Goal: Information Seeking & Learning: Learn about a topic

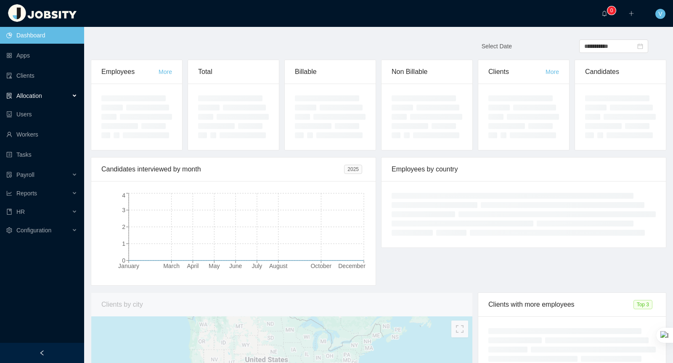
click at [22, 100] on div "Allocation" at bounding box center [42, 95] width 84 height 17
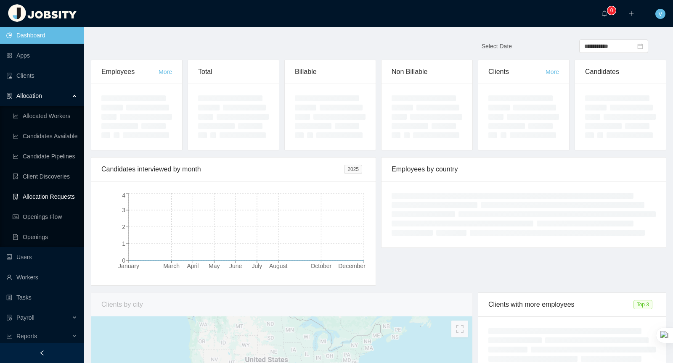
click at [65, 197] on link "Allocation Requests" at bounding box center [45, 196] width 65 height 17
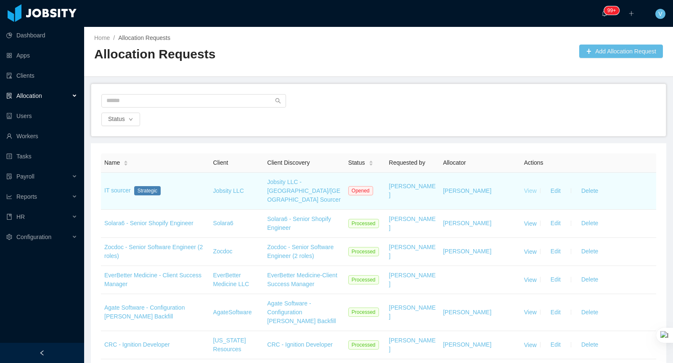
click at [537, 188] on link "View" at bounding box center [530, 191] width 13 height 7
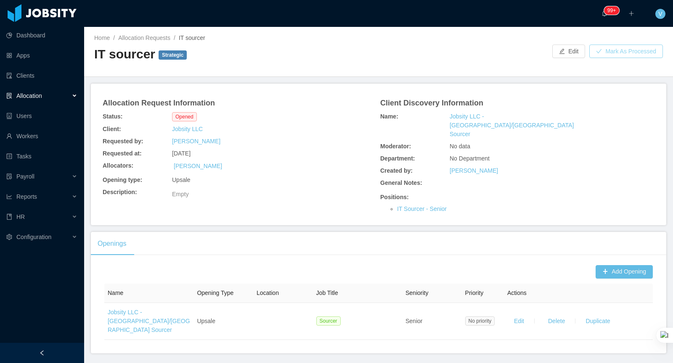
click at [616, 55] on button "Mark As Processed" at bounding box center [626, 51] width 74 height 13
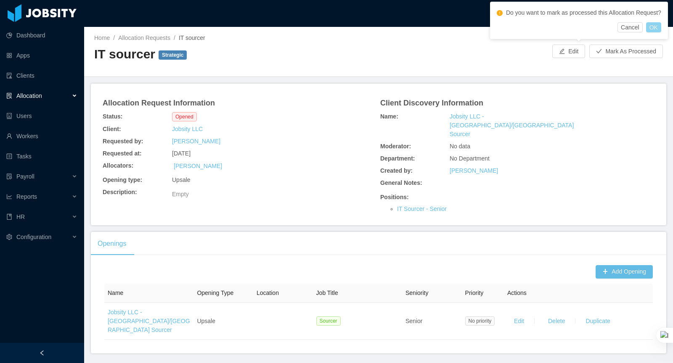
click at [661, 31] on button "OK" at bounding box center [653, 27] width 15 height 10
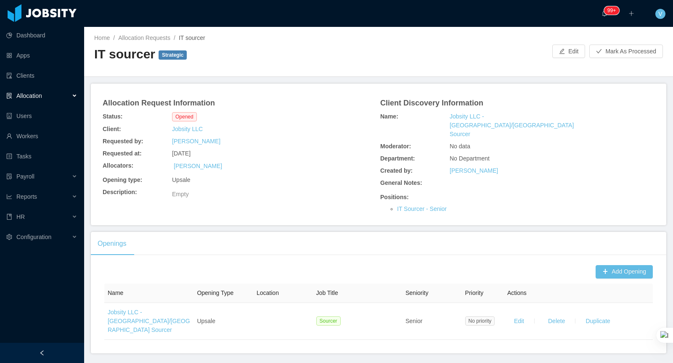
click at [583, 165] on div "Created by: Vanessa Romero" at bounding box center [517, 171] width 278 height 12
click at [603, 52] on button "Mark As Processed" at bounding box center [626, 51] width 74 height 13
click at [658, 94] on button "OK" at bounding box center [653, 89] width 15 height 10
click at [60, 99] on div "Allocation" at bounding box center [42, 95] width 84 height 17
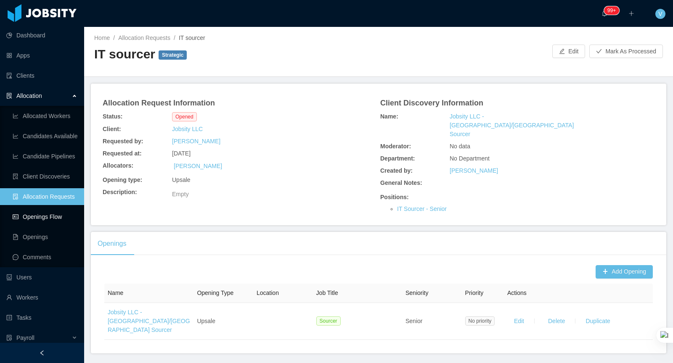
click at [54, 224] on link "Openings Flow" at bounding box center [45, 217] width 65 height 17
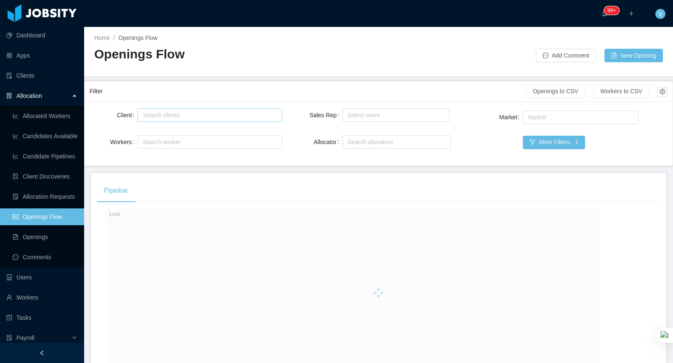
click at [164, 115] on div "Search clients" at bounding box center [208, 115] width 130 height 8
type input "*****"
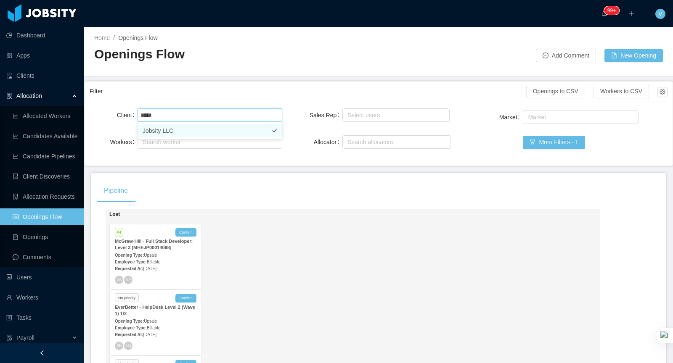
click at [168, 127] on li "Jobsity LLC" at bounding box center [209, 130] width 145 height 13
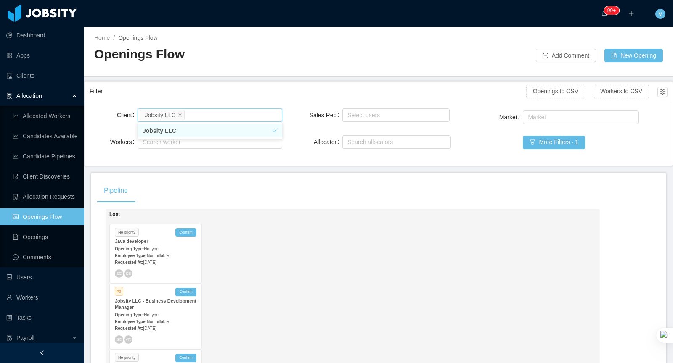
click at [0, 363] on div at bounding box center [0, 363] width 0 height 0
click at [662, 96] on button "button" at bounding box center [662, 92] width 10 height 10
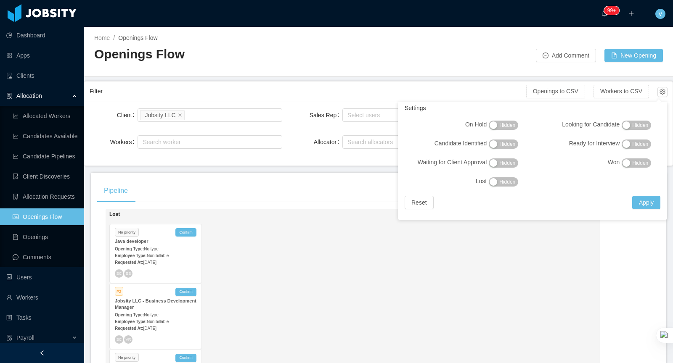
click at [500, 146] on span "Hidden" at bounding box center [507, 144] width 16 height 8
click at [516, 161] on button "Hidden" at bounding box center [503, 163] width 29 height 9
click at [645, 145] on span "Hidden" at bounding box center [640, 144] width 16 height 8
click at [635, 124] on span "Hidden" at bounding box center [640, 125] width 16 height 8
click at [651, 201] on button "Apply" at bounding box center [646, 202] width 28 height 13
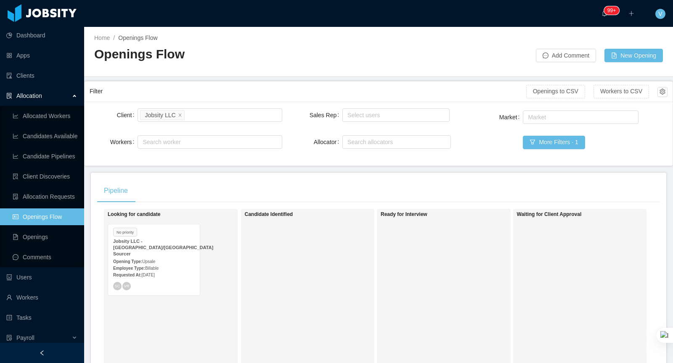
click at [180, 257] on div "Opening Type: Upsale" at bounding box center [154, 261] width 82 height 9
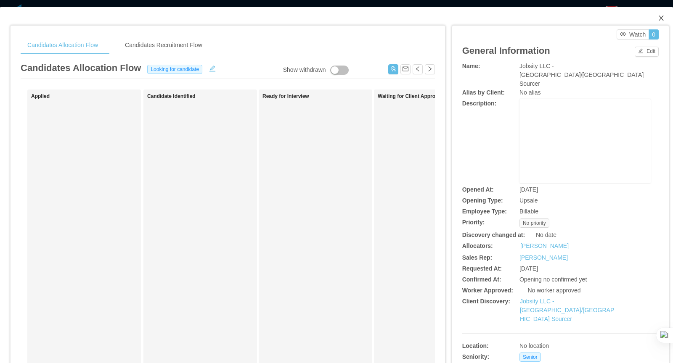
click at [663, 16] on icon "icon: close" at bounding box center [661, 18] width 7 height 7
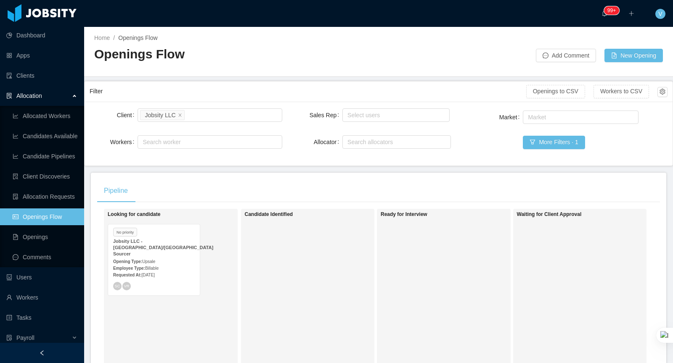
click at [663, 100] on div "Openings to CSV Workers to CSV" at bounding box center [596, 92] width 141 height 20
click at [663, 94] on button "button" at bounding box center [662, 92] width 10 height 10
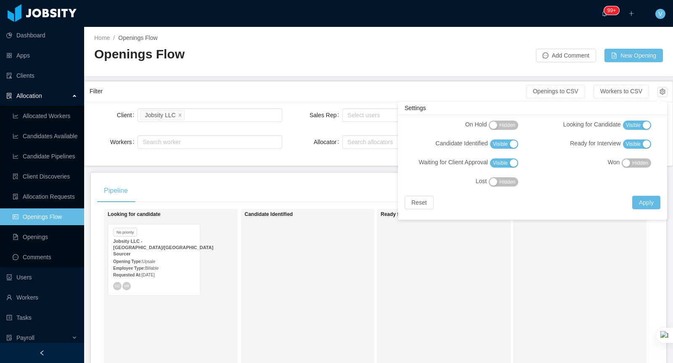
click at [497, 178] on button "Hidden" at bounding box center [503, 181] width 29 height 9
click at [502, 164] on span "Visible" at bounding box center [500, 163] width 15 height 8
click at [502, 144] on span "Visible" at bounding box center [500, 144] width 15 height 8
click at [636, 145] on span "Visible" at bounding box center [633, 144] width 15 height 8
click at [636, 127] on span "Visible" at bounding box center [633, 125] width 15 height 8
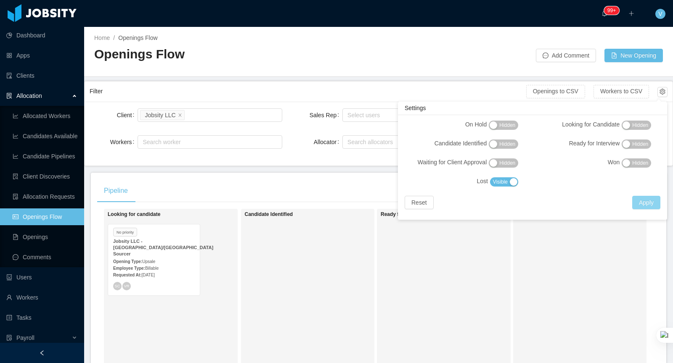
click at [642, 205] on button "Apply" at bounding box center [646, 202] width 28 height 13
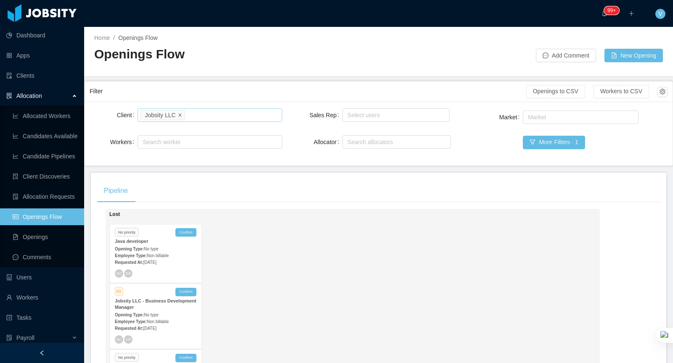
click at [182, 116] on span at bounding box center [180, 115] width 4 height 8
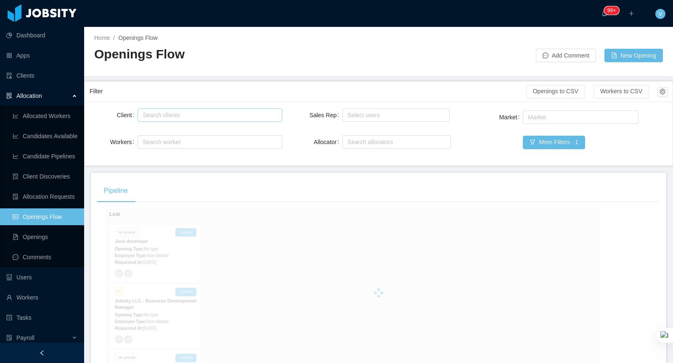
click at [189, 113] on div "Search clients" at bounding box center [208, 115] width 130 height 8
type input "**"
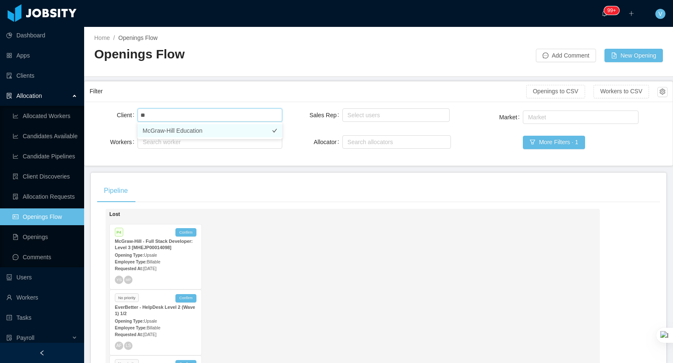
click at [160, 130] on li "McGraw-Hill Education" at bounding box center [209, 130] width 145 height 13
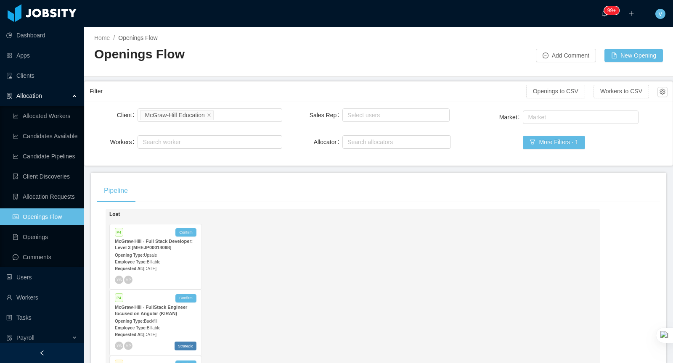
click at [267, 183] on div "Pipeline" at bounding box center [378, 191] width 563 height 24
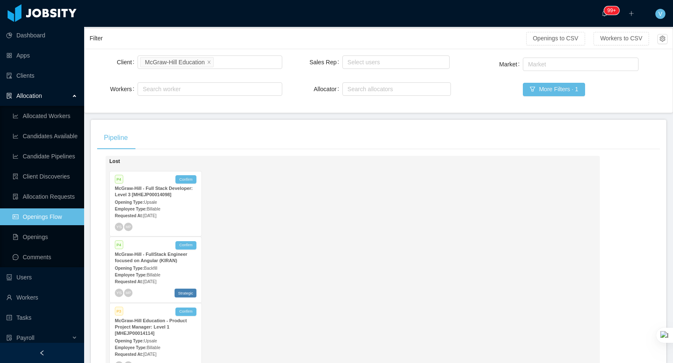
scroll to position [338, 0]
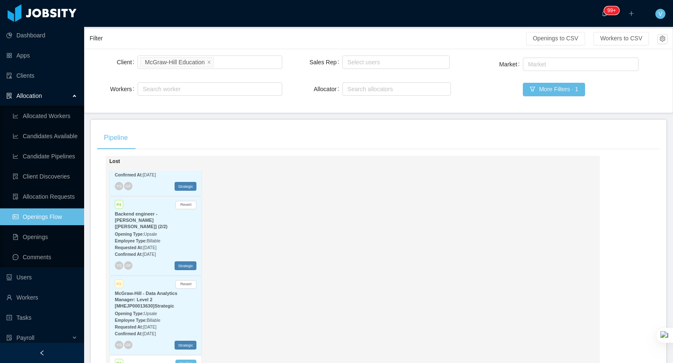
click at [185, 309] on div "Opening Type: Upsale" at bounding box center [156, 313] width 82 height 9
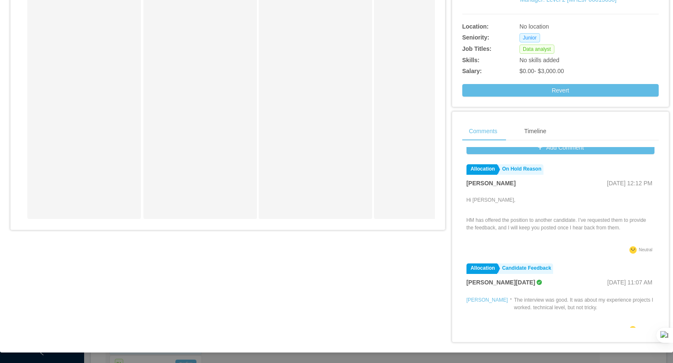
scroll to position [47, 0]
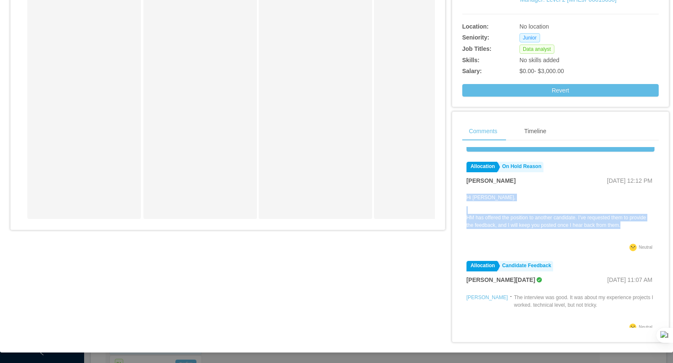
drag, startPoint x: 465, startPoint y: 198, endPoint x: 649, endPoint y: 227, distance: 186.4
click at [649, 227] on div "Filters Add Comment Allocation On Hold Reason Yurguen Senger Aug 18th, 2025 12:…" at bounding box center [560, 237] width 196 height 181
copy div "Hi Yurguen, HM has offered the position to another candidate. I’ve requested th…"
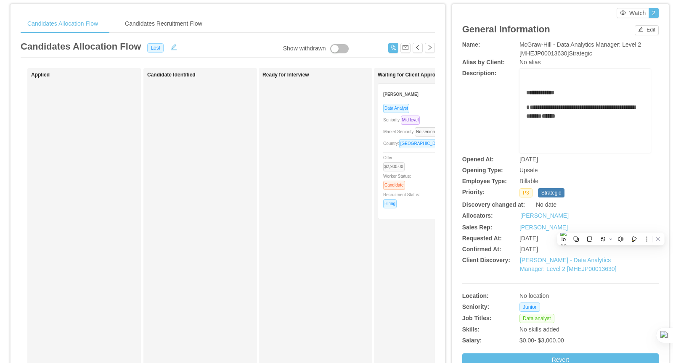
scroll to position [0, 0]
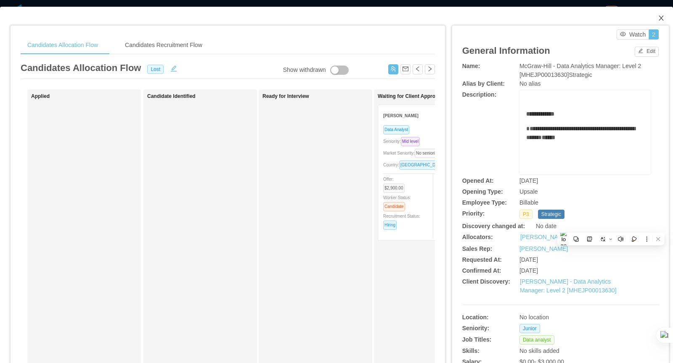
click at [661, 21] on icon "icon: close" at bounding box center [661, 18] width 7 height 7
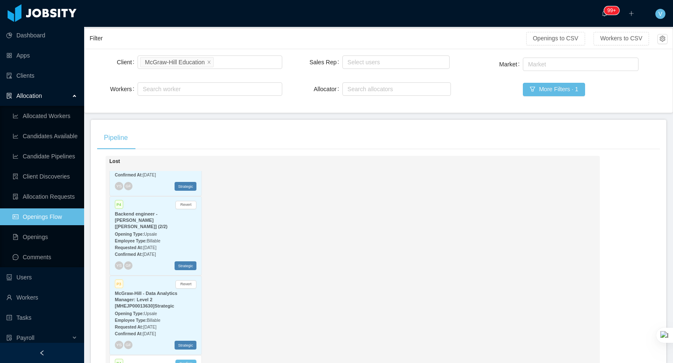
scroll to position [479, 0]
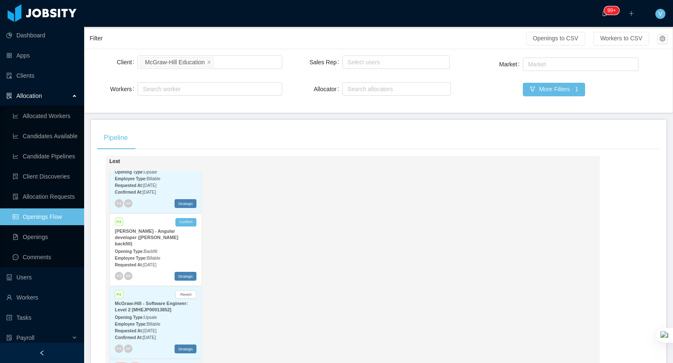
click at [156, 329] on span "Jun 12th, 2025" at bounding box center [149, 331] width 13 height 5
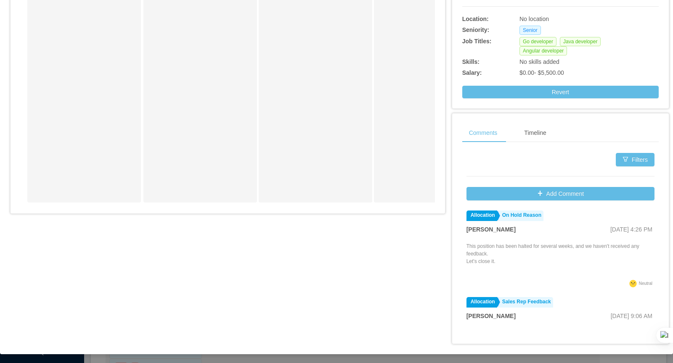
drag, startPoint x: 466, startPoint y: 243, endPoint x: 514, endPoint y: 259, distance: 50.3
click at [514, 259] on p "This position has been halted for several weeks, and we haven't received any fe…" at bounding box center [560, 254] width 188 height 23
copy p "This position has been halted for several weeks, and we haven't received any fe…"
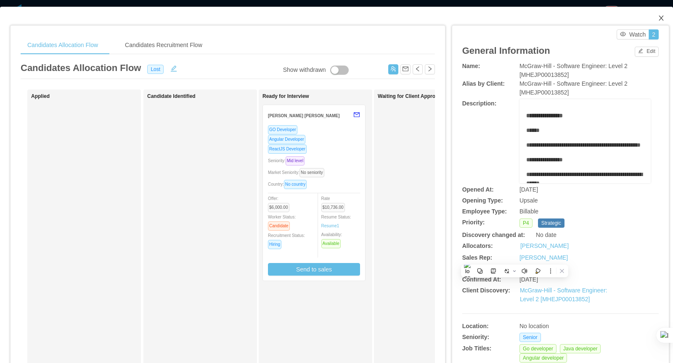
click at [654, 19] on span "Close" at bounding box center [661, 19] width 24 height 24
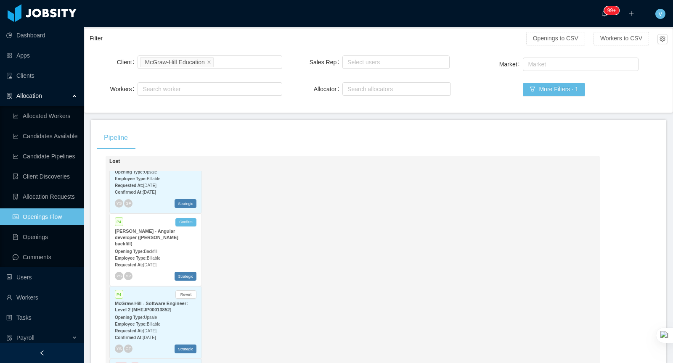
scroll to position [701, 0]
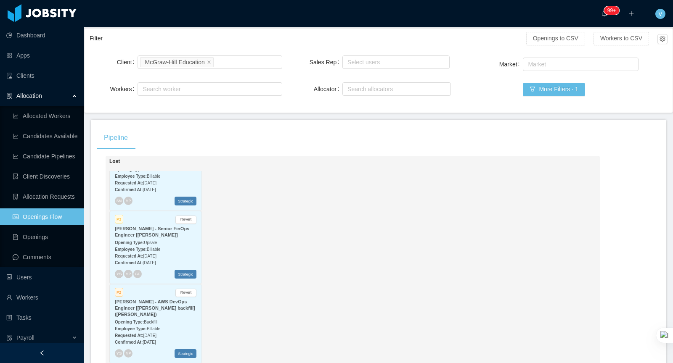
click at [167, 324] on div "Employee Type: Billable" at bounding box center [156, 328] width 82 height 9
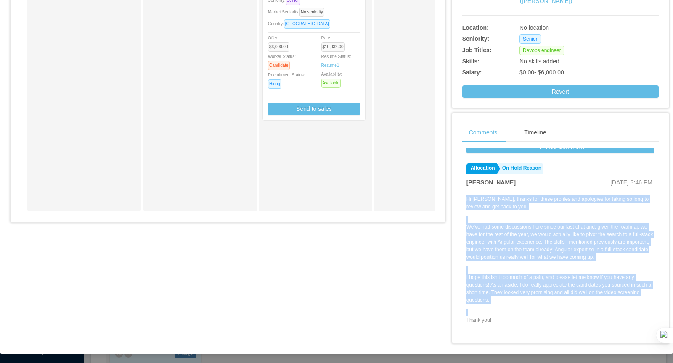
scroll to position [57, 0]
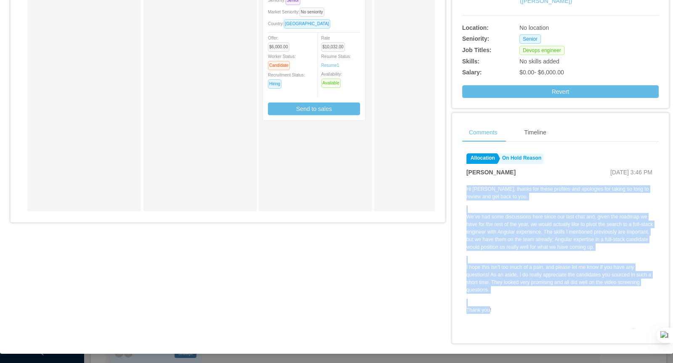
drag, startPoint x: 465, startPoint y: 243, endPoint x: 491, endPoint y: 312, distance: 73.6
click at [491, 312] on div "Hi Yurguen, thanks for these profiles and apologies for taking so long to revie…" at bounding box center [560, 255] width 188 height 141
click at [491, 312] on p "Thank you!" at bounding box center [560, 311] width 188 height 8
drag, startPoint x: 491, startPoint y: 312, endPoint x: 466, endPoint y: 190, distance: 123.6
click at [466, 190] on div "Hi Yurguen, thanks for these profiles and apologies for taking so long to revie…" at bounding box center [560, 255] width 188 height 141
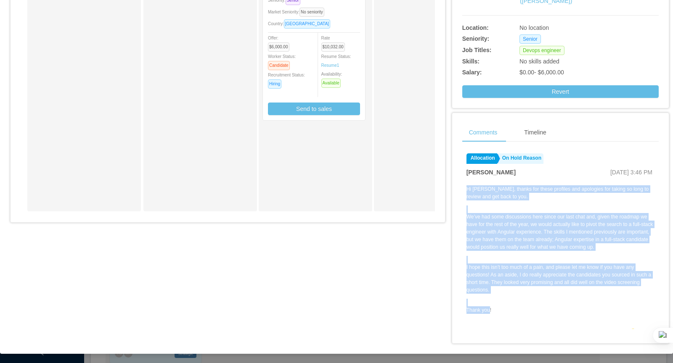
copy div "Hi Yurguen, thanks for these profiles and apologies for taking so long to revie…"
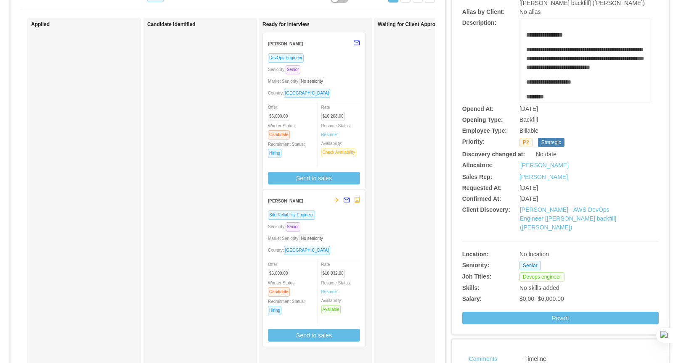
scroll to position [0, 0]
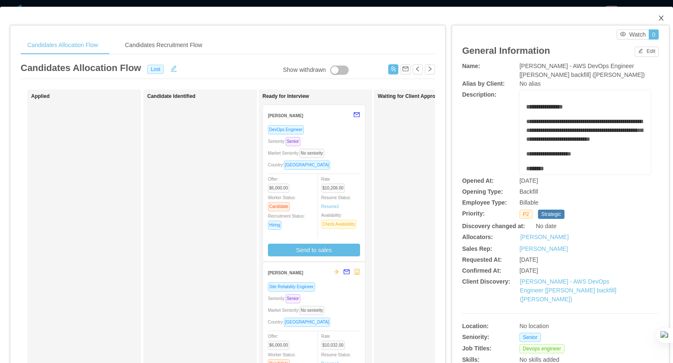
click at [659, 20] on icon "icon: close" at bounding box center [661, 18] width 7 height 7
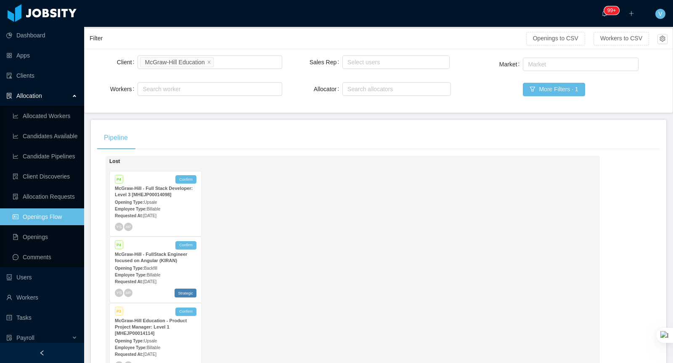
click at [176, 208] on div "Employee Type: Billable" at bounding box center [156, 208] width 82 height 9
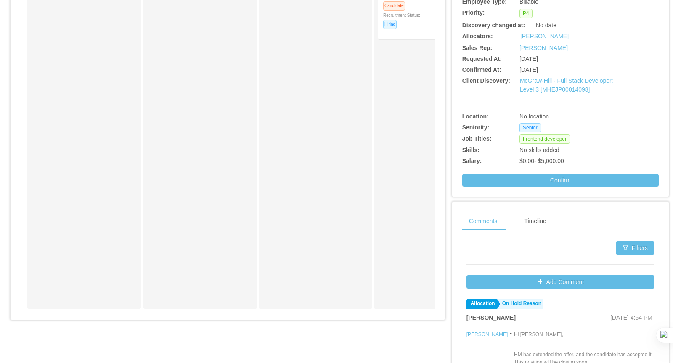
scroll to position [289, 0]
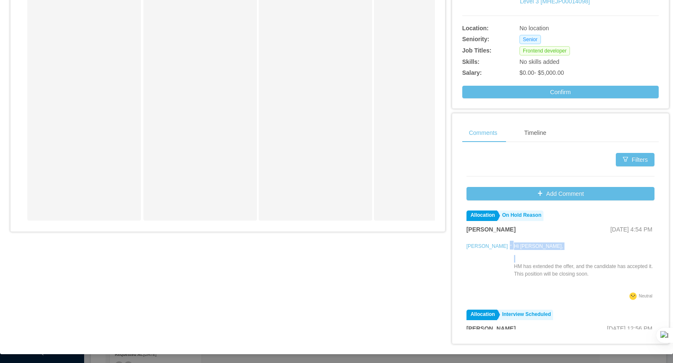
drag, startPoint x: 492, startPoint y: 244, endPoint x: 573, endPoint y: 278, distance: 88.2
click at [574, 278] on div "Lucas Vergara - Hi Xavier, HM has extended the offer, and the candidate has acc…" at bounding box center [560, 266] width 188 height 50
copy div "- Hi Xavier,"
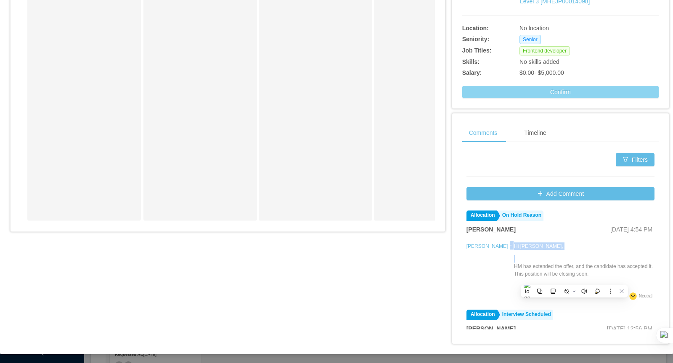
scroll to position [0, 0]
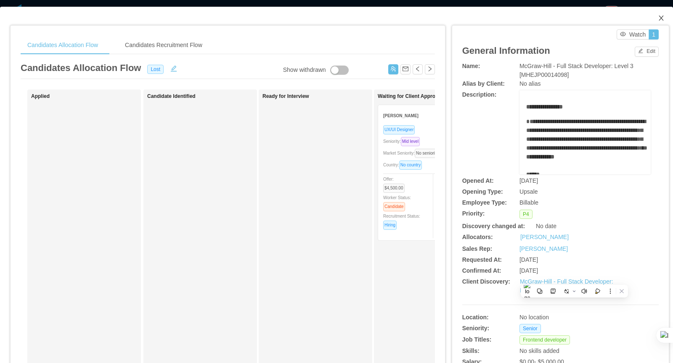
click at [662, 19] on icon "icon: close" at bounding box center [661, 18] width 7 height 7
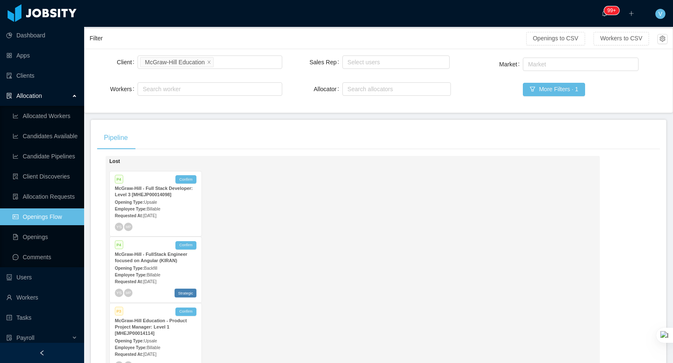
click at [180, 265] on div "Opening Type: Backfill" at bounding box center [156, 268] width 82 height 9
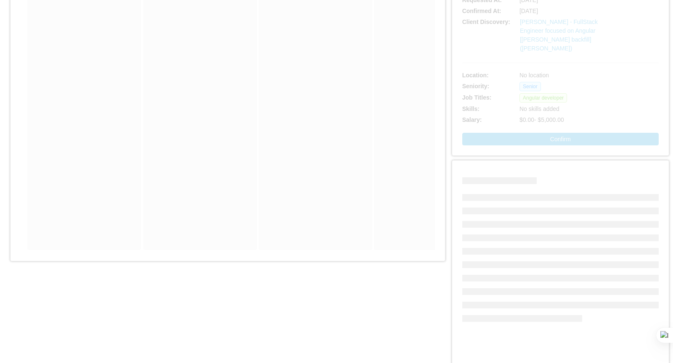
scroll to position [298, 0]
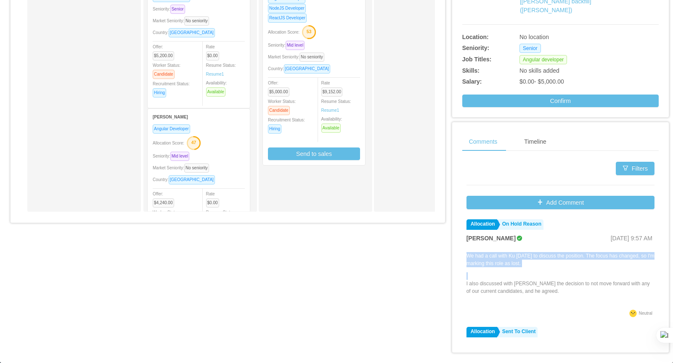
drag, startPoint x: 466, startPoint y: 245, endPoint x: 552, endPoint y: 289, distance: 96.5
click at [552, 289] on div "We had a call with Ku today to discuss the position. The focus has changed, so …" at bounding box center [560, 280] width 188 height 56
copy div "We had a call with Ku today to discuss the position. The focus has changed, so …"
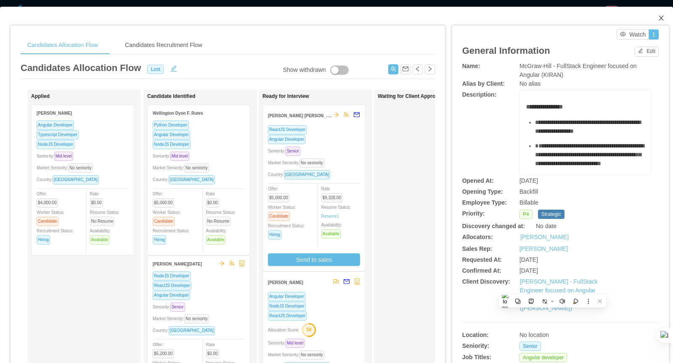
click at [663, 21] on icon "icon: close" at bounding box center [660, 18] width 5 height 5
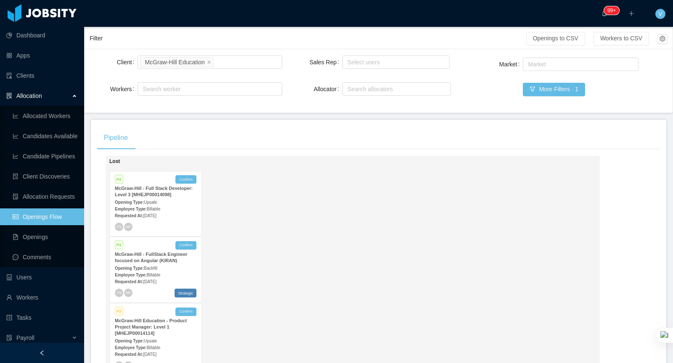
click at [159, 327] on strong "McGraw-Hill Education - Product Project Manager: Level 1 [MHEJP00014114]" at bounding box center [151, 327] width 72 height 18
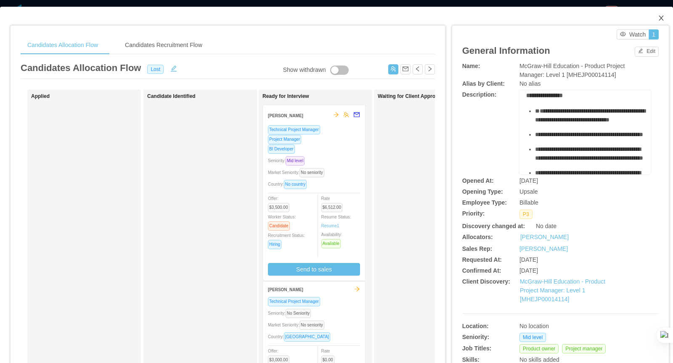
click at [662, 15] on span "Close" at bounding box center [661, 19] width 24 height 24
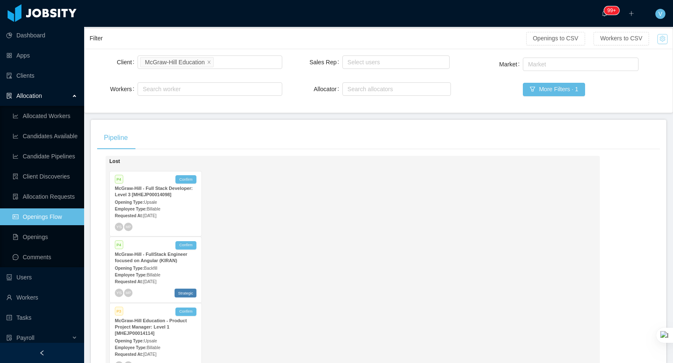
click at [658, 37] on button "button" at bounding box center [662, 39] width 10 height 10
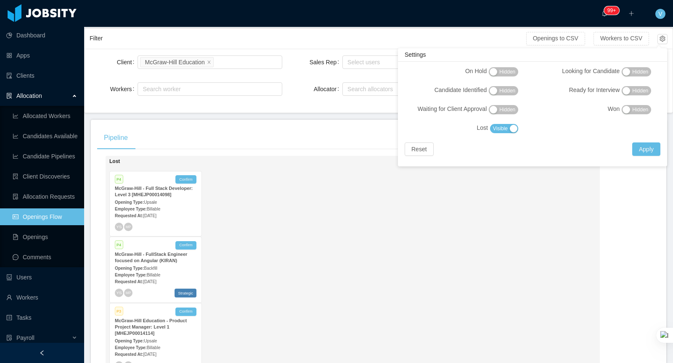
click at [490, 127] on button "Visible" at bounding box center [504, 128] width 28 height 9
click at [648, 147] on button "Apply" at bounding box center [646, 149] width 28 height 13
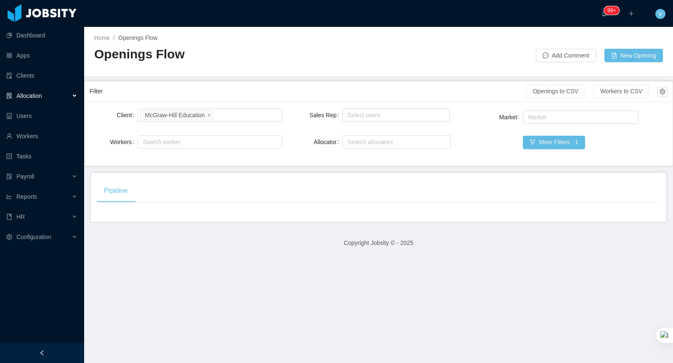
click at [663, 99] on div "Openings to CSV Workers to CSV" at bounding box center [596, 92] width 141 height 20
click at [663, 95] on button "button" at bounding box center [662, 92] width 10 height 10
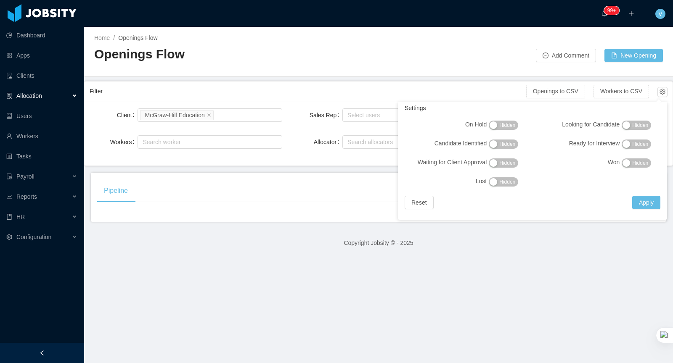
click at [501, 144] on span "Hidden" at bounding box center [507, 144] width 16 height 8
click at [501, 164] on span "Hidden" at bounding box center [507, 163] width 16 height 8
click at [642, 144] on span "Hidden" at bounding box center [640, 144] width 16 height 8
click at [641, 131] on span "Hidden" at bounding box center [635, 129] width 32 height 19
click at [640, 129] on span "Hidden" at bounding box center [640, 125] width 16 height 8
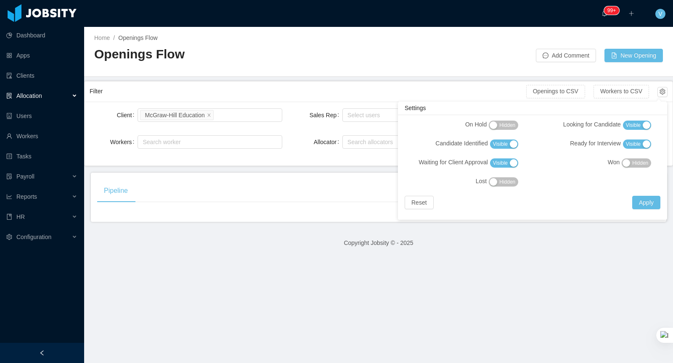
click at [635, 162] on span "Hidden" at bounding box center [640, 163] width 16 height 8
click at [637, 191] on div "On Hold Hidden Looking for Candidate Visible Candidate Identified Visible Ready…" at bounding box center [532, 167] width 266 height 95
click at [638, 199] on button "Apply" at bounding box center [646, 202] width 28 height 13
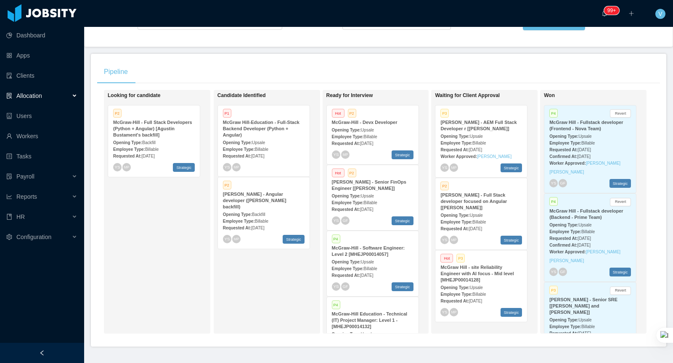
click at [179, 130] on strong "McGraw-Hill - Full Stack Developers (Python + Angular) [Agustin Bustament's bac…" at bounding box center [152, 129] width 79 height 18
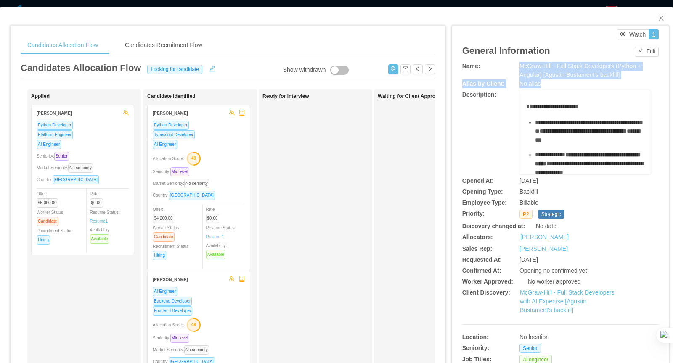
drag, startPoint x: 520, startPoint y: 66, endPoint x: 542, endPoint y: 87, distance: 30.9
click at [542, 87] on div "**********" at bounding box center [560, 225] width 196 height 327
click at [542, 87] on div "No alias" at bounding box center [584, 83] width 131 height 9
drag, startPoint x: 632, startPoint y: 75, endPoint x: 521, endPoint y: 63, distance: 111.7
click at [521, 63] on div "McGraw-Hill - Full Stack Developers (Python + Angular) [Agustin Bustament's bac…" at bounding box center [584, 71] width 131 height 18
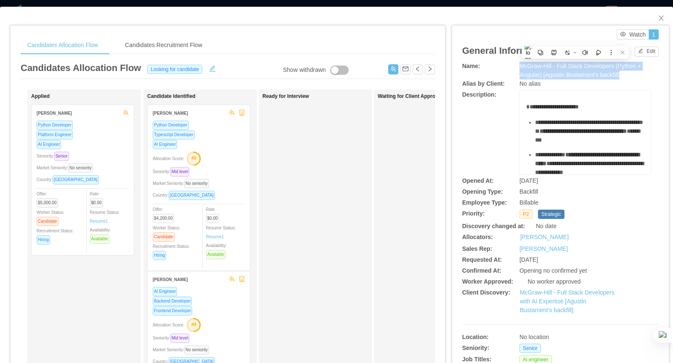
copy span "McGraw-Hill - Full Stack Developers (Python + Angular) [Agustin Bustament's bac…"
click at [429, 71] on button "button" at bounding box center [430, 69] width 10 height 10
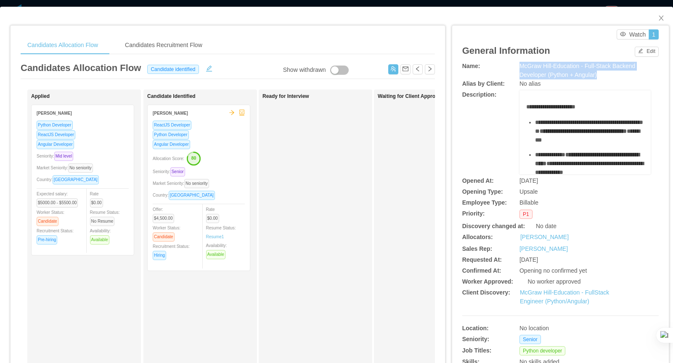
drag, startPoint x: 521, startPoint y: 65, endPoint x: 619, endPoint y: 78, distance: 98.8
click at [619, 78] on div "McGraw Hill-Education - Full-Stack Backend Developer (Python + Angular)" at bounding box center [584, 71] width 131 height 18
copy span "McGraw Hill-Education - Full-Stack Backend Developer (Python + Angular)"
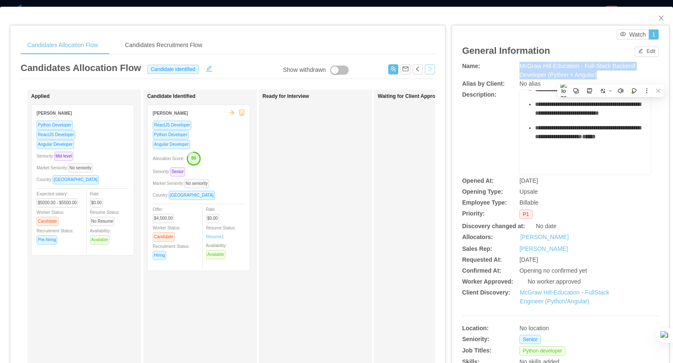
click at [427, 67] on button "button" at bounding box center [430, 69] width 10 height 10
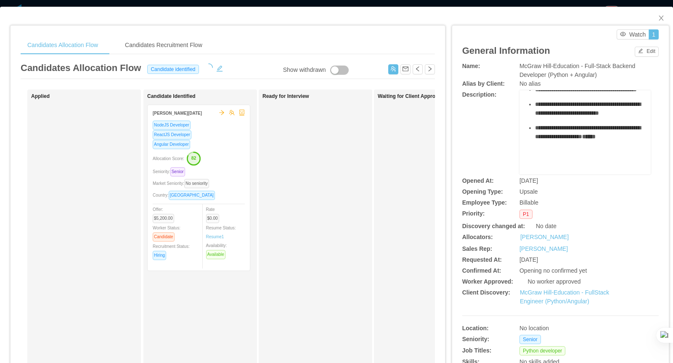
click at [539, 79] on div "No alias" at bounding box center [584, 83] width 131 height 9
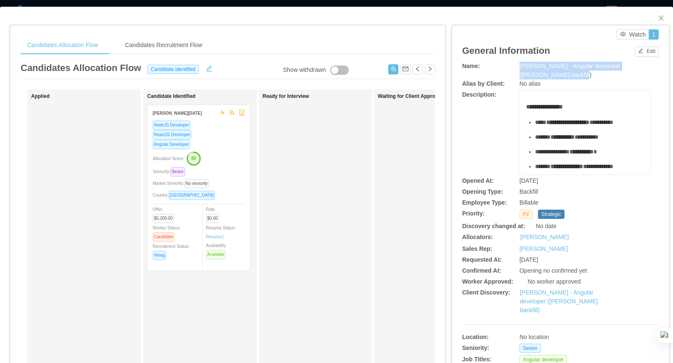
drag, startPoint x: 519, startPoint y: 65, endPoint x: 588, endPoint y: 79, distance: 69.8
click at [588, 79] on div "[PERSON_NAME] - Angular developer ([PERSON_NAME] backfill)" at bounding box center [584, 71] width 131 height 18
copy span "[PERSON_NAME] - Angular developer ([PERSON_NAME] backfill)"
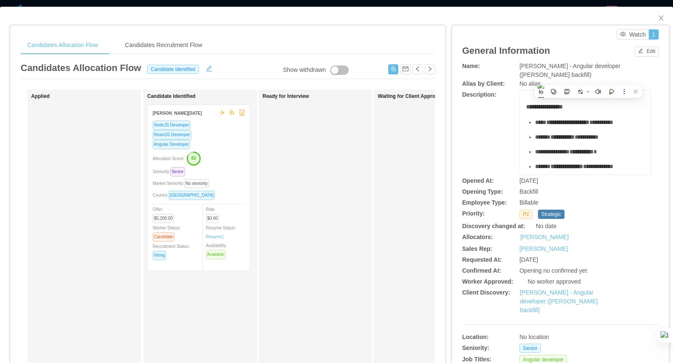
click at [574, 48] on div "General Information Edit" at bounding box center [560, 51] width 196 height 22
click at [426, 69] on button "button" at bounding box center [430, 69] width 10 height 10
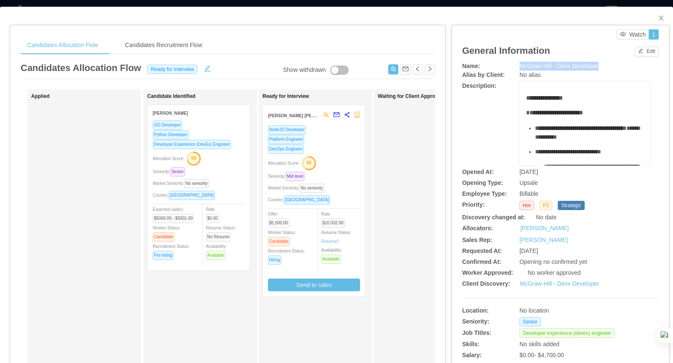
drag, startPoint x: 520, startPoint y: 63, endPoint x: 619, endPoint y: 64, distance: 99.2
click at [619, 64] on div "McGraw-Hill - Devx Developer" at bounding box center [584, 66] width 131 height 9
copy span "McGraw-Hill - Devx Developer"
drag, startPoint x: 569, startPoint y: 169, endPoint x: 519, endPoint y: 169, distance: 50.0
click at [519, 169] on div "[DATE]" at bounding box center [568, 172] width 98 height 9
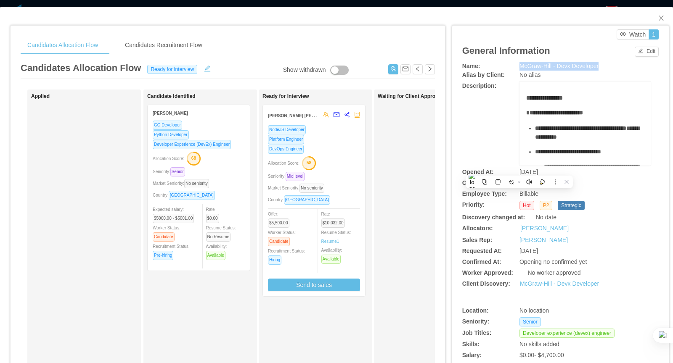
copy span "[DATE]"
click at [427, 70] on button "button" at bounding box center [430, 69] width 10 height 10
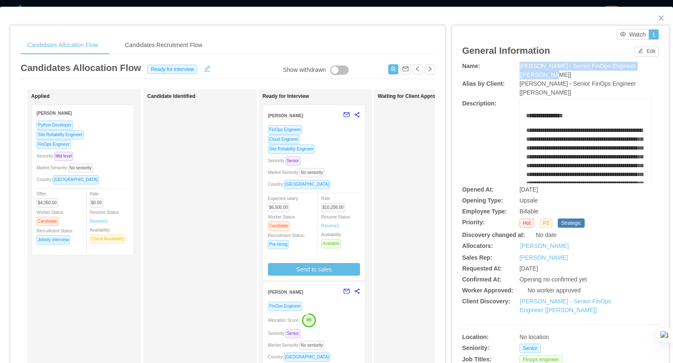
drag, startPoint x: 520, startPoint y: 64, endPoint x: 547, endPoint y: 74, distance: 29.0
click at [547, 74] on div "[PERSON_NAME] - Senior FinOps Engineer [[PERSON_NAME]]" at bounding box center [584, 71] width 131 height 18
copy span "[PERSON_NAME] - Senior FinOps Engineer [[PERSON_NAME]]"
drag, startPoint x: 560, startPoint y: 187, endPoint x: 520, endPoint y: 187, distance: 39.9
click at [520, 187] on div "[DATE]" at bounding box center [568, 189] width 98 height 9
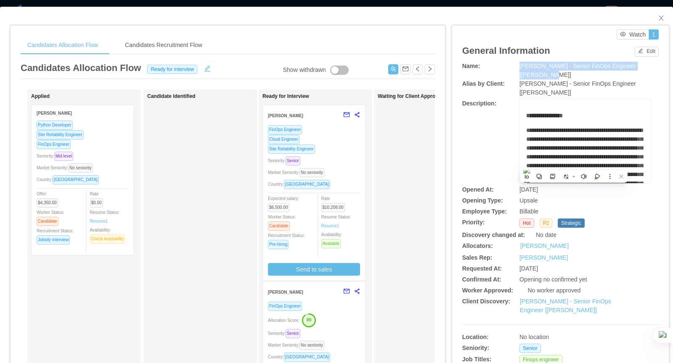
copy span "[DATE]"
click at [429, 68] on button "button" at bounding box center [430, 69] width 10 height 10
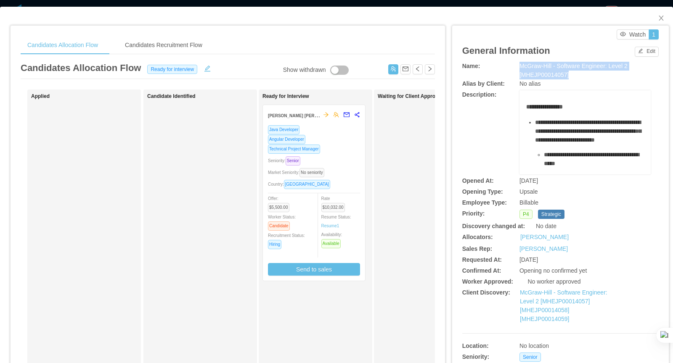
drag, startPoint x: 520, startPoint y: 65, endPoint x: 585, endPoint y: 77, distance: 66.2
click at [585, 77] on div "McGraw-Hill - Software Engineer: Level 2 [MHEJP00014057]" at bounding box center [584, 71] width 131 height 18
copy span "McGraw-Hill - Software Engineer: Level 2 [MHEJP00014057]"
drag, startPoint x: 578, startPoint y: 74, endPoint x: 518, endPoint y: 66, distance: 60.6
click at [518, 66] on div "Name: McGraw-Hill - Software Engineer: Level 2 [MHEJP00014057]" at bounding box center [560, 71] width 196 height 18
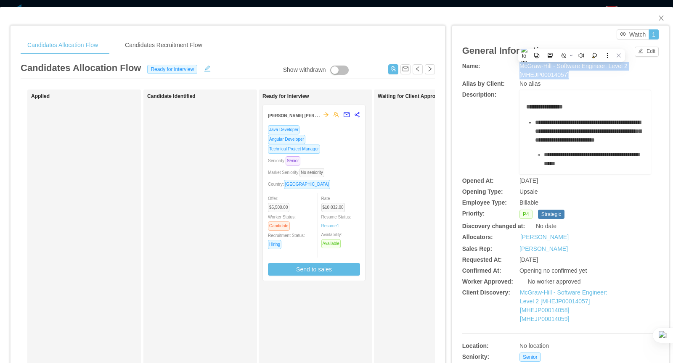
copy div "McGraw-Hill - Software Engineer: Level 2 [MHEJP00014057]"
drag, startPoint x: 564, startPoint y: 180, endPoint x: 521, endPoint y: 181, distance: 43.3
click at [520, 181] on div "[DATE]" at bounding box center [568, 181] width 98 height 9
copy span "[DATE]"
click at [427, 66] on button "button" at bounding box center [430, 69] width 10 height 10
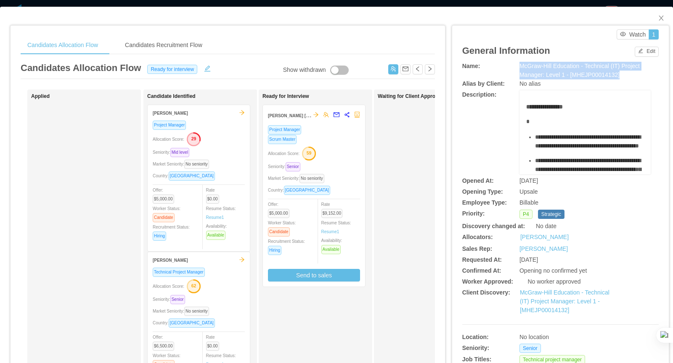
drag, startPoint x: 629, startPoint y: 77, endPoint x: 521, endPoint y: 68, distance: 108.8
click at [521, 68] on div "McGraw-Hill Education - Technical (IT) Project Manager: Level 1 - [MHEJP0001413…" at bounding box center [584, 71] width 131 height 18
copy span "McGraw-Hill Education - Technical (IT) Project Manager: Level 1 - [MHEJP0001413…"
drag, startPoint x: 566, startPoint y: 180, endPoint x: 520, endPoint y: 181, distance: 45.8
click at [520, 181] on div "[DATE]" at bounding box center [568, 181] width 98 height 9
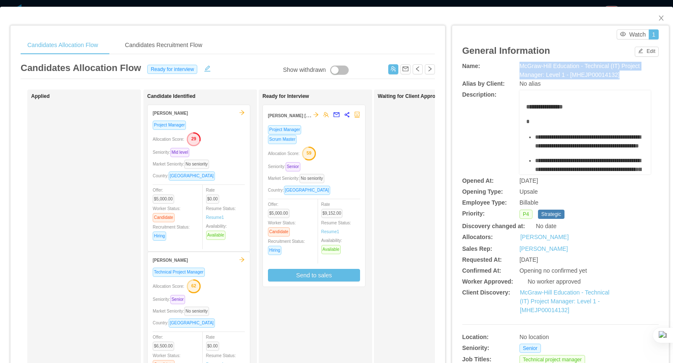
copy span "[DATE]"
click at [429, 71] on button "button" at bounding box center [430, 69] width 10 height 10
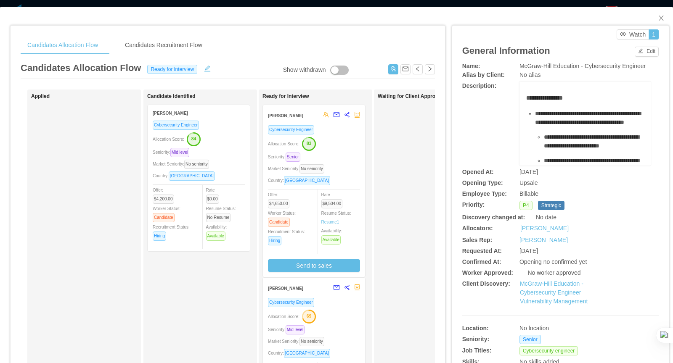
drag, startPoint x: 561, startPoint y: 178, endPoint x: 520, endPoint y: 178, distance: 40.8
click at [520, 177] on div "[DATE]" at bounding box center [568, 172] width 98 height 9
copy span "[DATE]"
drag, startPoint x: 543, startPoint y: 75, endPoint x: 519, endPoint y: 64, distance: 26.0
click at [519, 64] on span "McGraw-Hill Education - Cybersecurity Engineer" at bounding box center [582, 66] width 126 height 7
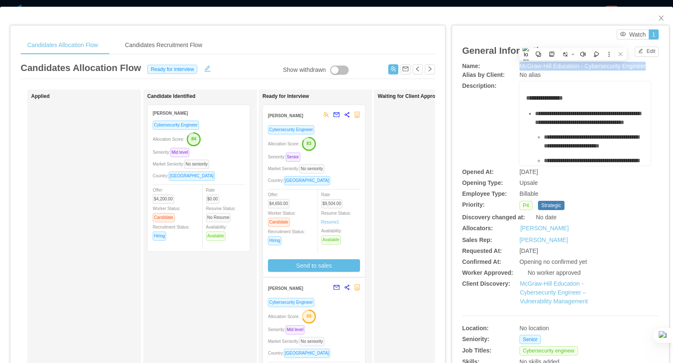
copy span "McGraw-Hill Education - Cybersecurity Engineer"
click at [431, 70] on button "button" at bounding box center [430, 69] width 10 height 10
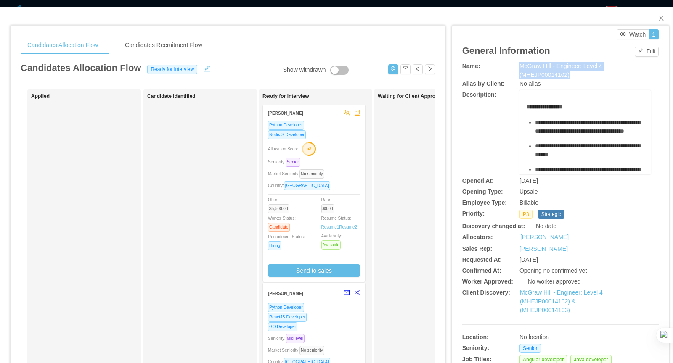
drag, startPoint x: 577, startPoint y: 78, endPoint x: 521, endPoint y: 66, distance: 57.6
click at [521, 66] on div "McGraw Hill - Engineer: Level 4 (MHEJP00014102)" at bounding box center [584, 71] width 131 height 18
copy span "McGraw Hill - Engineer: Level 4 (MHEJP00014102)"
click at [401, 139] on div "Waiting for Client Approval" at bounding box center [437, 299] width 118 height 413
click at [336, 132] on div "NodeJS Developer" at bounding box center [314, 135] width 92 height 10
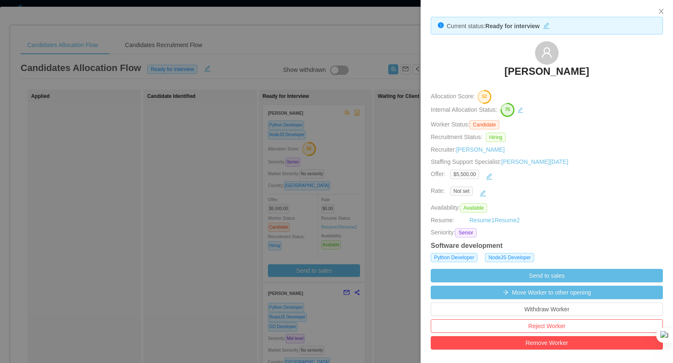
drag, startPoint x: 501, startPoint y: 72, endPoint x: 614, endPoint y: 74, distance: 113.5
click at [614, 74] on div "Israel Fernández" at bounding box center [547, 62] width 232 height 42
copy h3 "Israel Fernández"
click at [316, 35] on div at bounding box center [336, 181] width 673 height 363
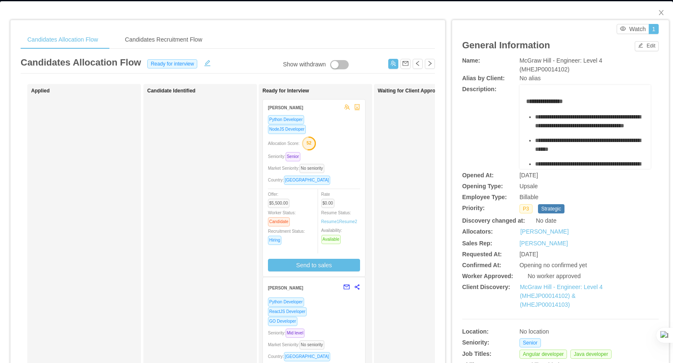
scroll to position [9, 0]
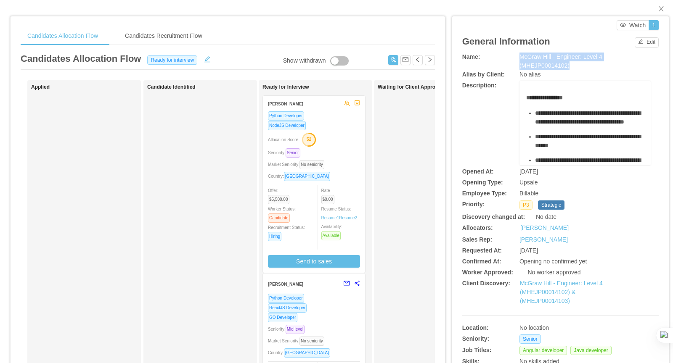
drag, startPoint x: 581, startPoint y: 64, endPoint x: 520, endPoint y: 56, distance: 61.1
click at [520, 56] on div "McGraw Hill - Engineer: Level 4 (MHEJP00014102)" at bounding box center [584, 62] width 131 height 18
copy span "McGraw Hill - Engineer: Level 4 (MHEJP00014102)"
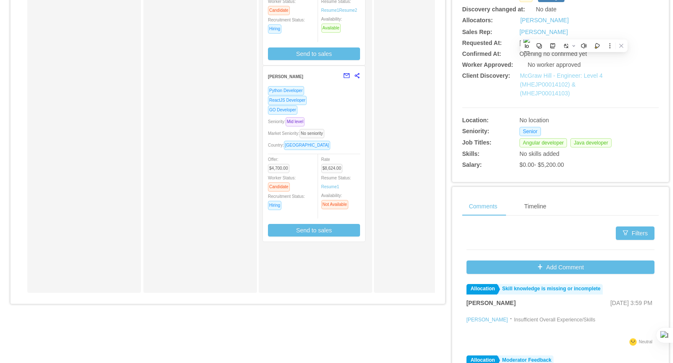
scroll to position [230, 0]
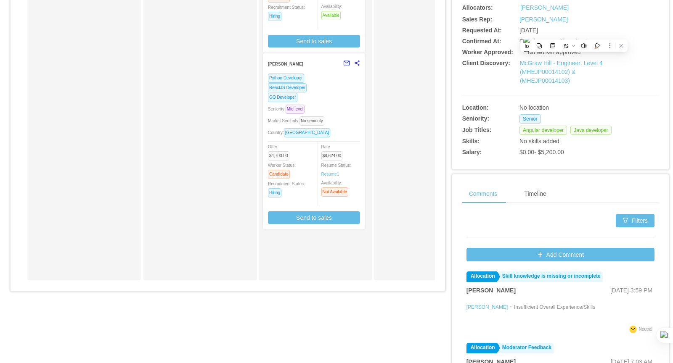
drag, startPoint x: 564, startPoint y: 30, endPoint x: 519, endPoint y: 29, distance: 45.0
click at [519, 29] on div "[DATE]" at bounding box center [568, 30] width 98 height 9
copy span "[DATE]"
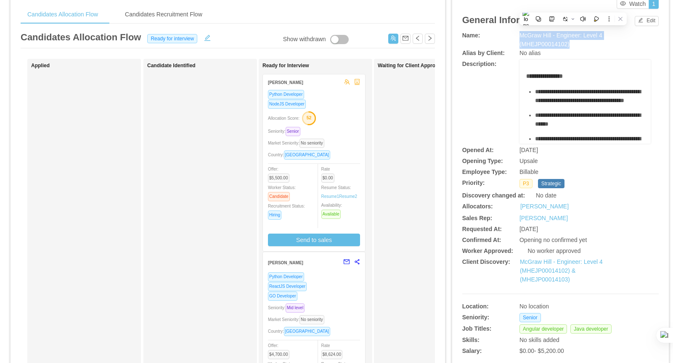
scroll to position [0, 0]
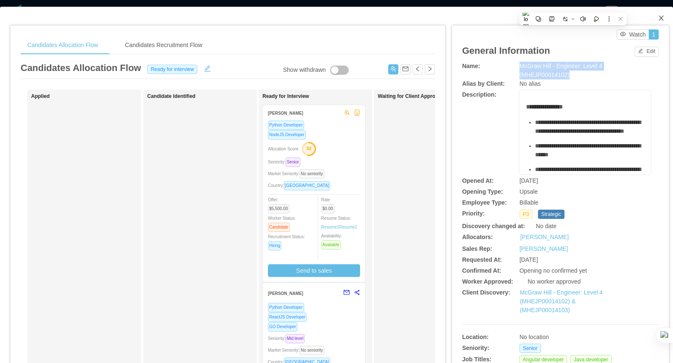
click at [658, 18] on icon "icon: close" at bounding box center [661, 18] width 7 height 7
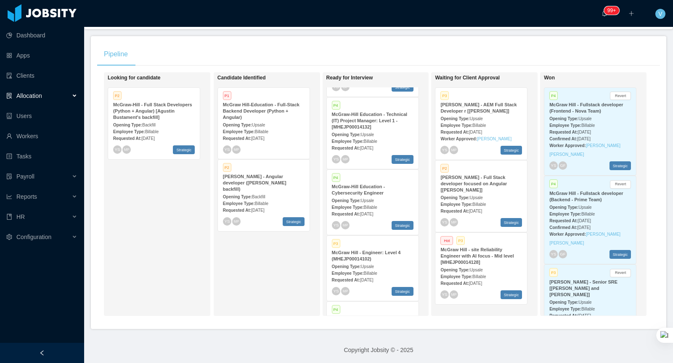
scroll to position [182, 0]
click at [382, 269] on div "Employee Type: Billable" at bounding box center [373, 272] width 82 height 9
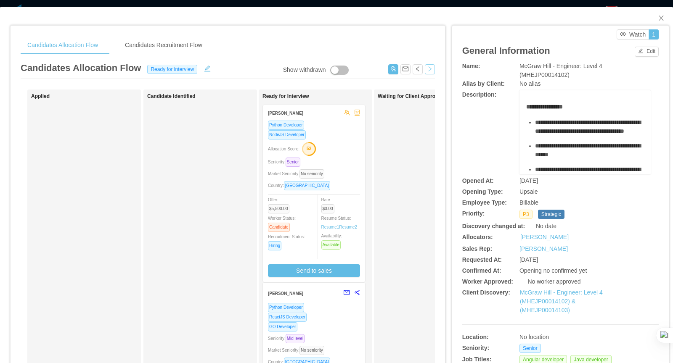
click at [431, 71] on button "button" at bounding box center [430, 69] width 10 height 10
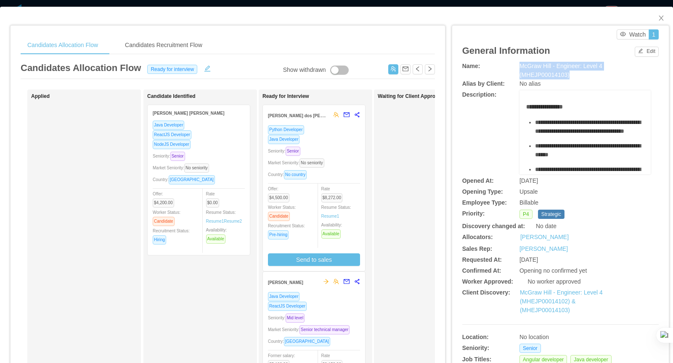
drag, startPoint x: 519, startPoint y: 63, endPoint x: 582, endPoint y: 78, distance: 64.8
click at [582, 78] on div "McGraw Hill - Engineer: Level 4 (MHEJP00014103)" at bounding box center [584, 71] width 131 height 18
drag, startPoint x: 563, startPoint y: 177, endPoint x: 516, endPoint y: 177, distance: 46.7
click at [516, 177] on div "Opened At: Aug 21st, 2025" at bounding box center [560, 181] width 196 height 9
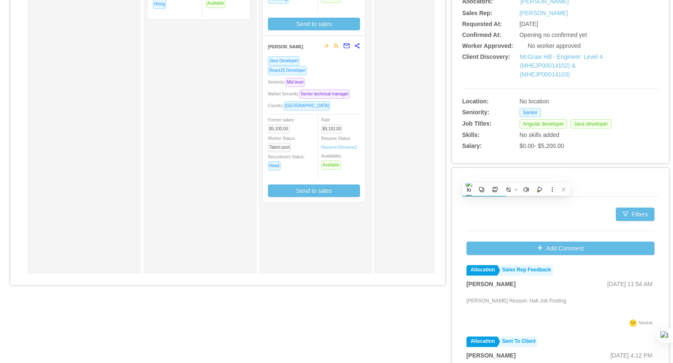
scroll to position [235, 0]
drag, startPoint x: 582, startPoint y: 299, endPoint x: 466, endPoint y: 302, distance: 115.7
click at [466, 302] on div "Darshan Prabhudev Reason: Halt Job Posting" at bounding box center [560, 307] width 188 height 22
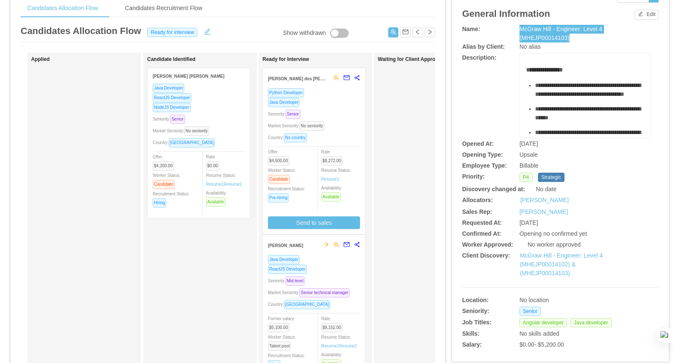
scroll to position [0, 0]
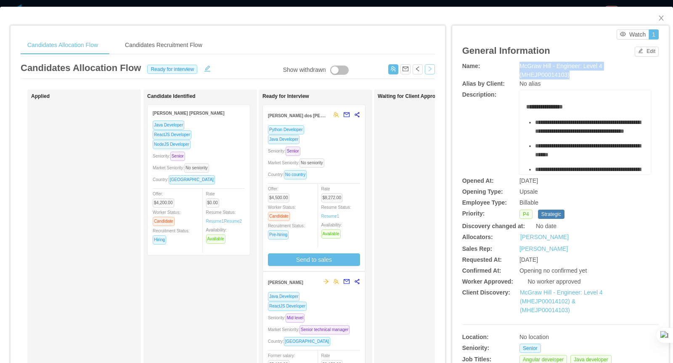
click at [428, 69] on button "button" at bounding box center [430, 69] width 10 height 10
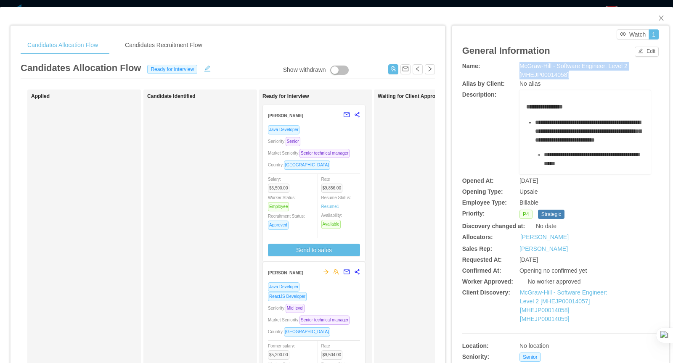
drag, startPoint x: 519, startPoint y: 62, endPoint x: 584, endPoint y: 75, distance: 66.1
click at [584, 75] on div "McGraw-Hill - Software Engineer: Level 2 [MHEJP00014058]" at bounding box center [584, 71] width 131 height 18
drag, startPoint x: 569, startPoint y: 179, endPoint x: 520, endPoint y: 180, distance: 49.2
click at [520, 180] on div "[DATE]" at bounding box center [568, 181] width 98 height 9
click at [431, 69] on button "button" at bounding box center [430, 69] width 10 height 10
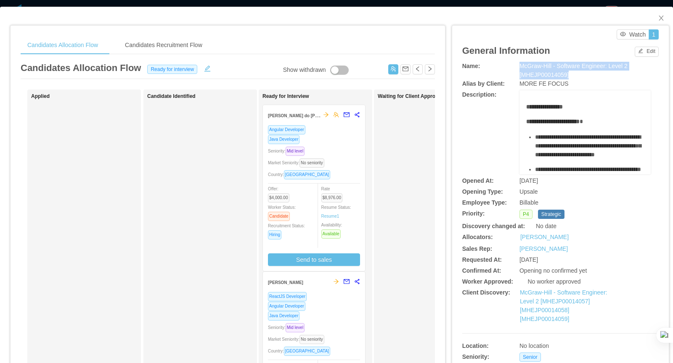
drag, startPoint x: 518, startPoint y: 66, endPoint x: 582, endPoint y: 74, distance: 63.6
click at [582, 74] on div "Name: McGraw-Hill - Software Engineer: Level 2 [MHEJP00014059]" at bounding box center [560, 71] width 196 height 18
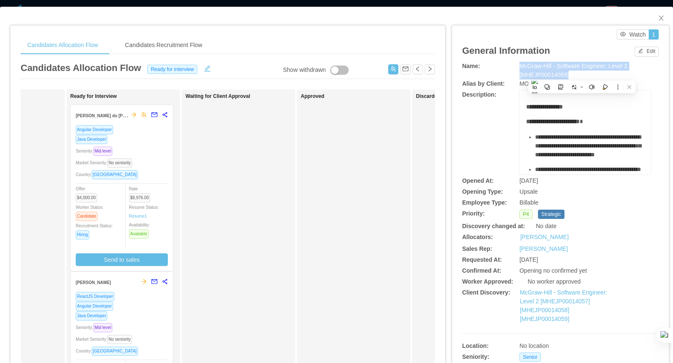
scroll to position [0, 243]
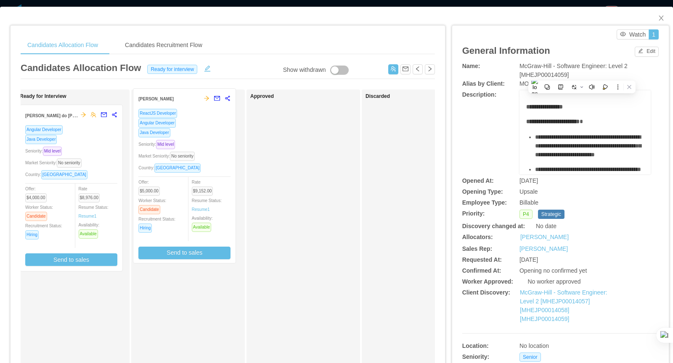
drag, startPoint x: 86, startPoint y: 300, endPoint x: 200, endPoint y: 118, distance: 215.4
click at [200, 118] on div "Applied Candidate Identified Ready for Interview Guilherme Garcia Ferraz do Ama…" at bounding box center [228, 303] width 414 height 427
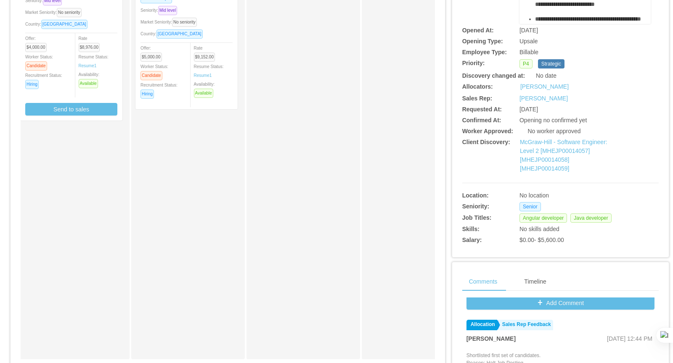
scroll to position [300, 0]
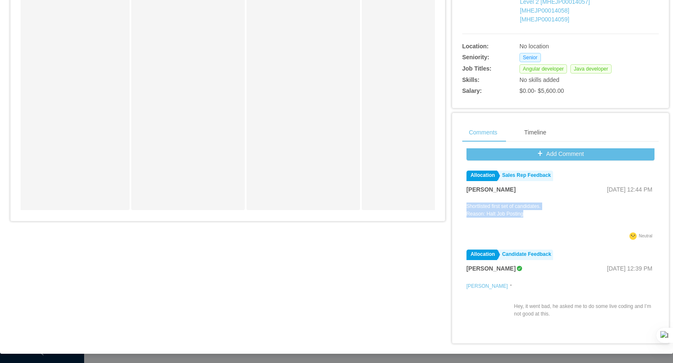
drag, startPoint x: 466, startPoint y: 203, endPoint x: 541, endPoint y: 213, distance: 75.6
click at [541, 213] on p "Shortlisted first set of candidates. Reason: Halt Job Posting" at bounding box center [503, 210] width 74 height 15
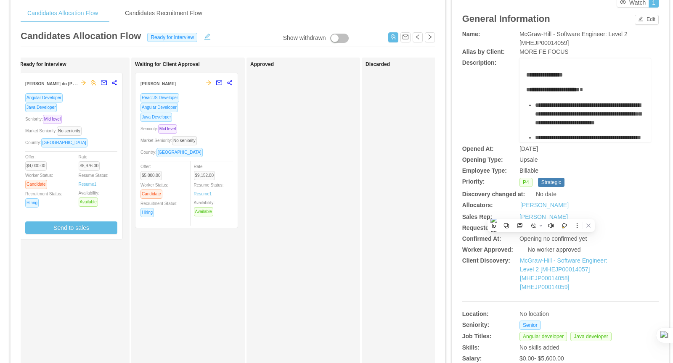
scroll to position [0, 0]
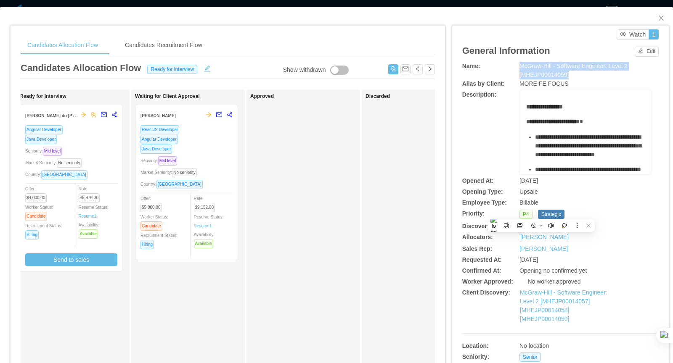
drag, startPoint x: 575, startPoint y: 76, endPoint x: 518, endPoint y: 64, distance: 58.3
click at [518, 64] on div "Name: McGraw-Hill - Software Engineer: Level 2 [MHEJP00014059]" at bounding box center [560, 71] width 196 height 18
drag, startPoint x: 561, startPoint y: 180, endPoint x: 516, endPoint y: 179, distance: 44.2
click at [516, 179] on div "Opened At: Aug 11th, 2025" at bounding box center [560, 181] width 196 height 9
click at [661, 17] on icon "icon: close" at bounding box center [661, 18] width 7 height 7
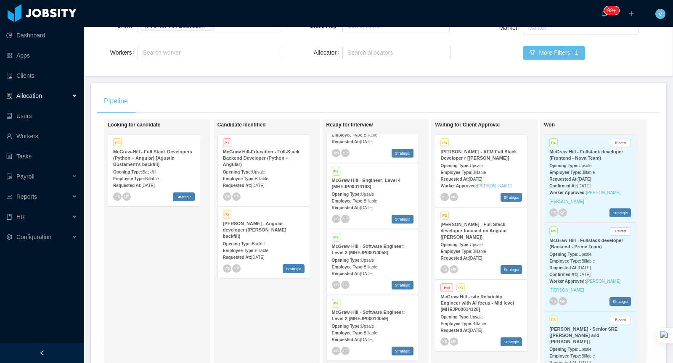
scroll to position [85, 0]
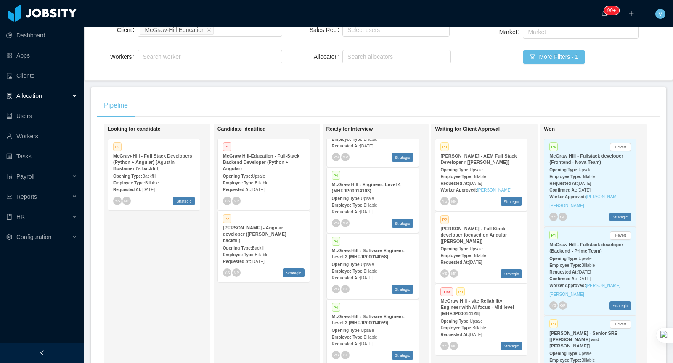
click at [481, 169] on span "Upsale" at bounding box center [476, 170] width 13 height 5
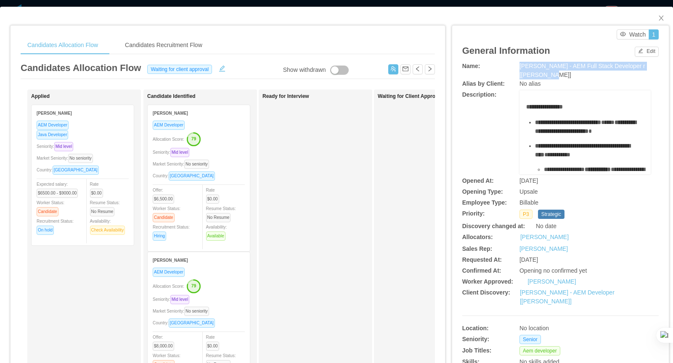
drag, startPoint x: 520, startPoint y: 66, endPoint x: 554, endPoint y: 75, distance: 35.3
click at [554, 75] on div "[PERSON_NAME] - AEM Full Stack Developer r [[PERSON_NAME]]" at bounding box center [584, 71] width 131 height 18
drag, startPoint x: 555, startPoint y: 182, endPoint x: 516, endPoint y: 182, distance: 38.7
click at [516, 182] on div "Opened At: Jul 5th, 2025" at bounding box center [560, 181] width 196 height 9
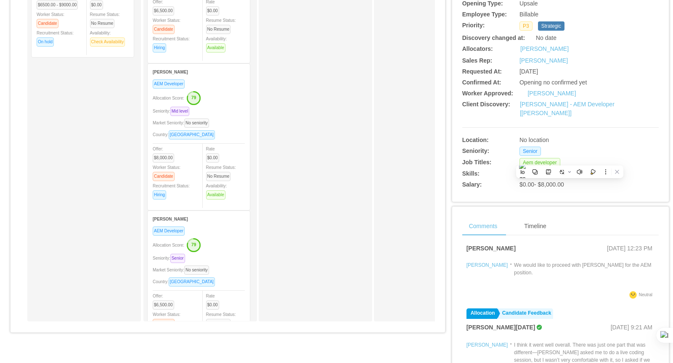
scroll to position [72, 0]
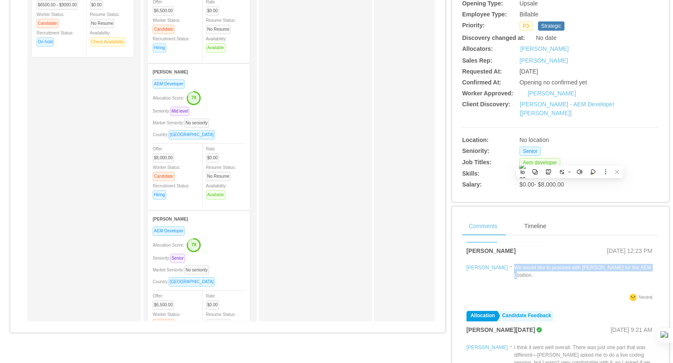
drag, startPoint x: 643, startPoint y: 265, endPoint x: 502, endPoint y: 267, distance: 140.9
click at [502, 267] on div "Marco Braga - We would like to proceed with Marco for the AEM position." at bounding box center [560, 276] width 188 height 29
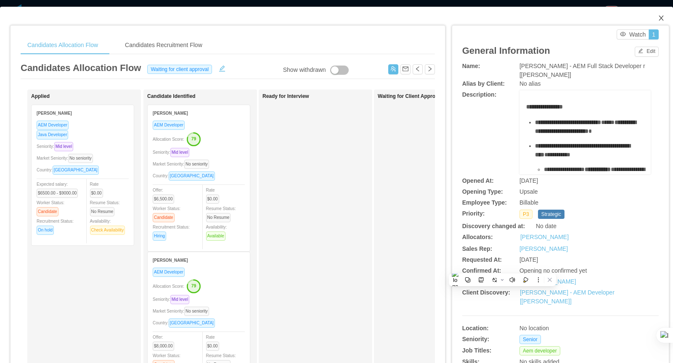
click at [658, 18] on icon "icon: close" at bounding box center [661, 18] width 7 height 7
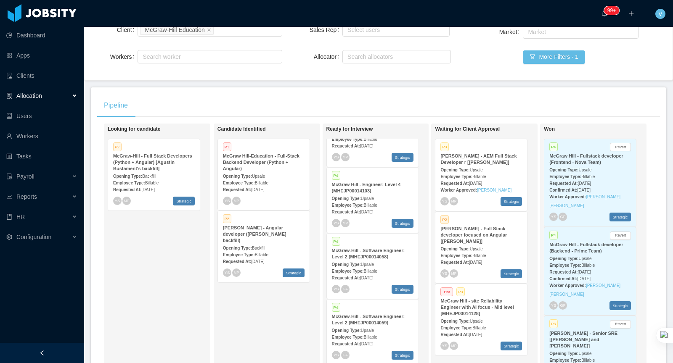
click at [492, 251] on div "Employee Type: Billable" at bounding box center [481, 255] width 82 height 9
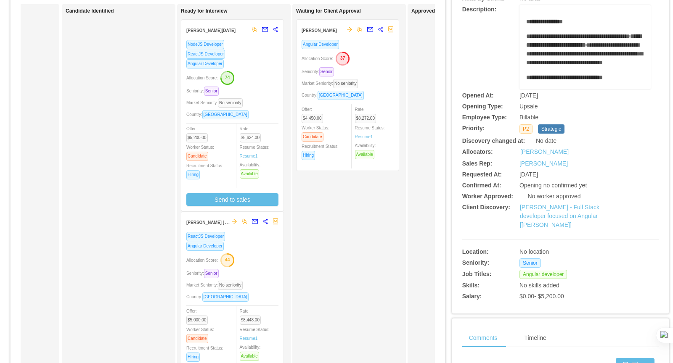
scroll to position [0, 81]
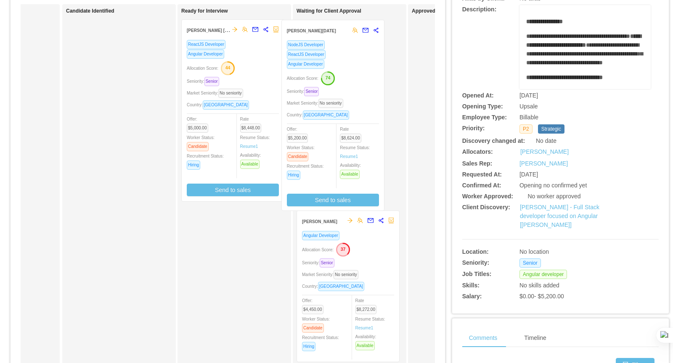
drag, startPoint x: 258, startPoint y: 103, endPoint x: 357, endPoint y: 103, distance: 99.7
click at [358, 103] on div "Applied Candidate Identified Ready for Interview Leonardo Natal NodeJS Develope…" at bounding box center [228, 217] width 414 height 427
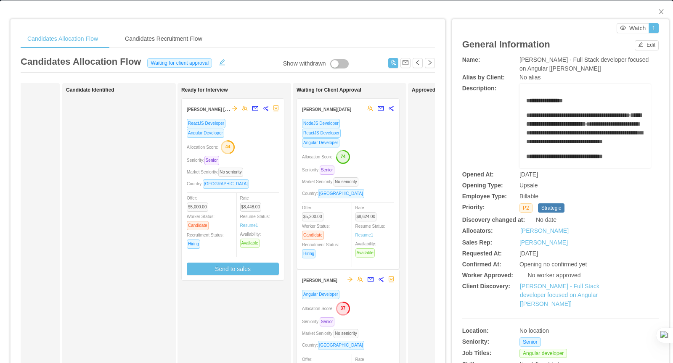
scroll to position [0, 0]
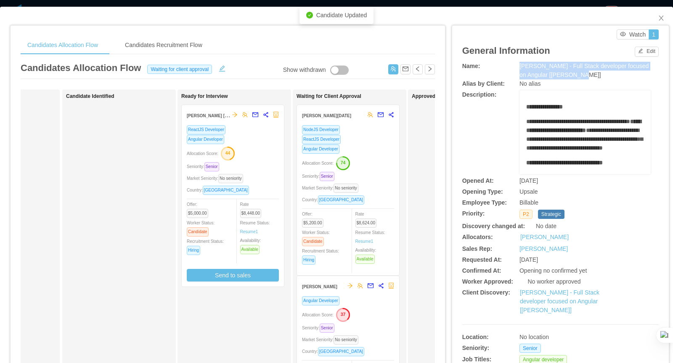
drag, startPoint x: 580, startPoint y: 76, endPoint x: 519, endPoint y: 68, distance: 61.5
click at [519, 68] on div "[PERSON_NAME] - Full Stack developer focused on Angular [[PERSON_NAME]]" at bounding box center [584, 71] width 131 height 18
drag, startPoint x: 563, startPoint y: 180, endPoint x: 515, endPoint y: 181, distance: 48.4
click at [515, 181] on div "Opened At: Jul 28th, 2025" at bounding box center [560, 181] width 196 height 9
click at [431, 69] on button "button" at bounding box center [430, 69] width 10 height 10
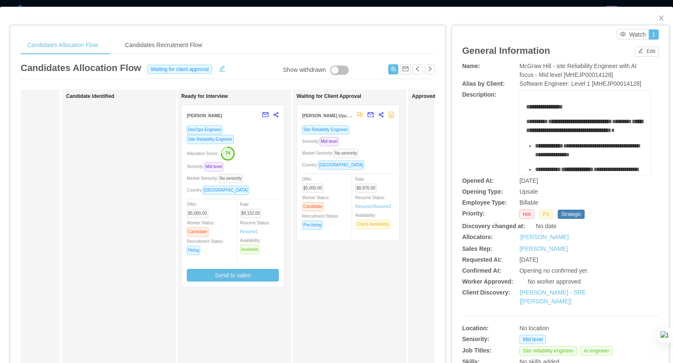
drag, startPoint x: 521, startPoint y: 67, endPoint x: 641, endPoint y: 77, distance: 120.2
click at [641, 77] on div "McGraw Hill - site Reliability Engineer with AI focus - Mid level [MHEJP0001412…" at bounding box center [584, 71] width 131 height 18
drag, startPoint x: 569, startPoint y: 182, endPoint x: 513, endPoint y: 182, distance: 56.3
click at [513, 182] on div "Opened At: Aug 20th, 2025" at bounding box center [560, 181] width 196 height 9
click at [430, 72] on button "button" at bounding box center [430, 69] width 10 height 10
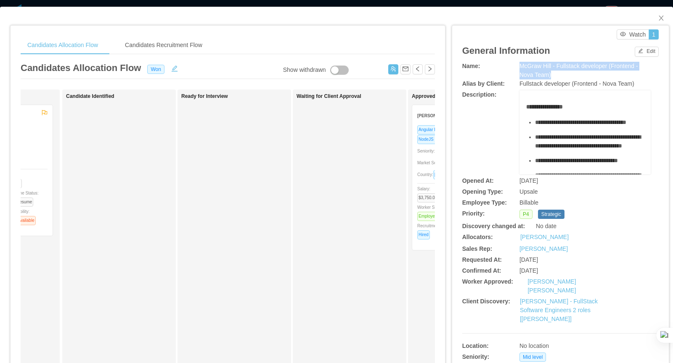
drag, startPoint x: 558, startPoint y: 73, endPoint x: 520, endPoint y: 64, distance: 39.6
click at [520, 64] on div "McGraw Hill - Fullstack developer (Frontend - Nova Team)" at bounding box center [584, 71] width 131 height 18
drag, startPoint x: 561, startPoint y: 182, endPoint x: 518, endPoint y: 183, distance: 42.9
click at [518, 183] on div "Opened At: Jun 17th, 2025" at bounding box center [560, 181] width 196 height 9
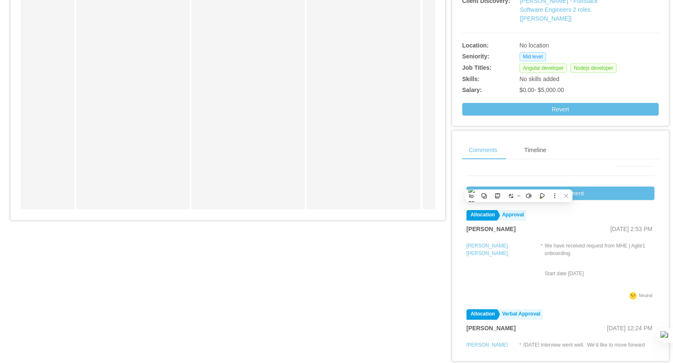
scroll to position [17, 0]
drag, startPoint x: 530, startPoint y: 228, endPoint x: 552, endPoint y: 235, distance: 22.8
click at [552, 241] on div "Jonh Ney Barbosa de Sousa - We have received request from MHE | Agile1 onboardi…" at bounding box center [560, 266] width 188 height 50
click at [553, 243] on div "We have received request from MHE | Agile1 onboarding. Start date 8/4/2025" at bounding box center [600, 267] width 110 height 48
drag, startPoint x: 528, startPoint y: 226, endPoint x: 579, endPoint y: 256, distance: 58.8
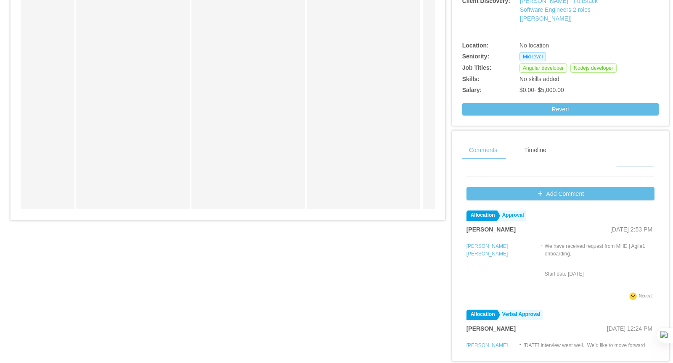
click at [579, 256] on div "Jonh Ney Barbosa de Sousa - We have received request from MHE | Agile1 onboardi…" at bounding box center [560, 266] width 188 height 50
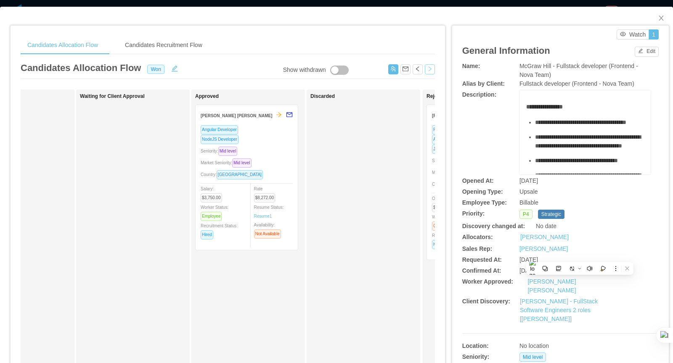
click at [430, 69] on button "button" at bounding box center [430, 69] width 10 height 10
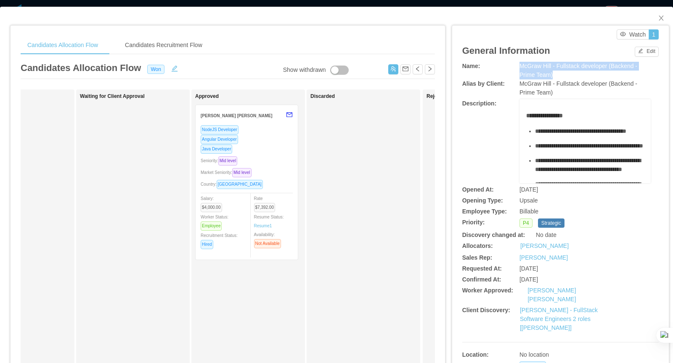
drag, startPoint x: 518, startPoint y: 65, endPoint x: 563, endPoint y: 74, distance: 45.0
click at [563, 74] on div "Name: McGraw Hill - Fullstack developer (Backend - Prime Team)" at bounding box center [560, 71] width 196 height 18
drag, startPoint x: 568, startPoint y: 189, endPoint x: 511, endPoint y: 189, distance: 56.8
click at [511, 189] on div "Opened At: Jun 17th, 2025" at bounding box center [560, 189] width 196 height 9
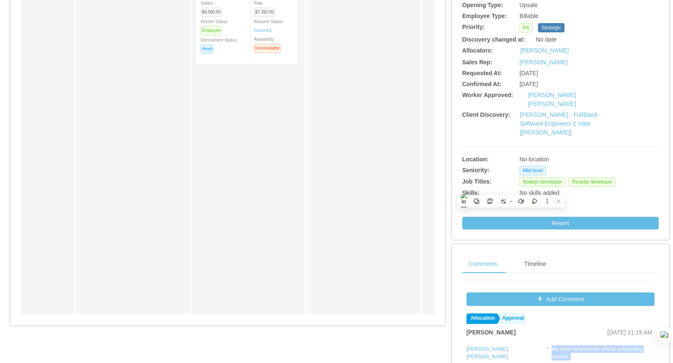
scroll to position [196, 0]
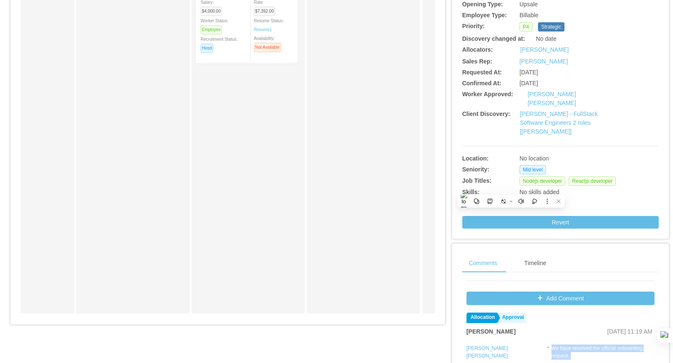
drag, startPoint x: 534, startPoint y: 331, endPoint x: 629, endPoint y: 348, distance: 96.1
click at [629, 348] on div "We have received the official onboarding request. July 21st tentative start dat…" at bounding box center [602, 369] width 103 height 48
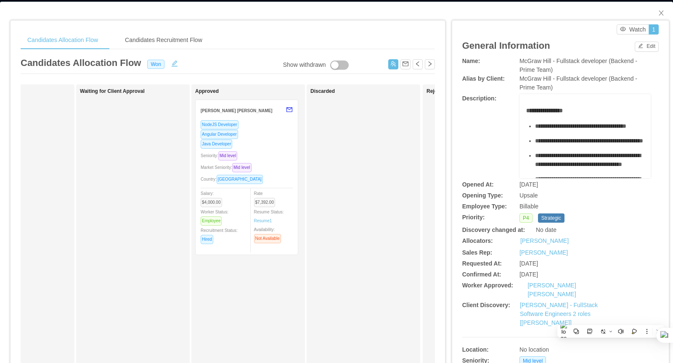
scroll to position [0, 0]
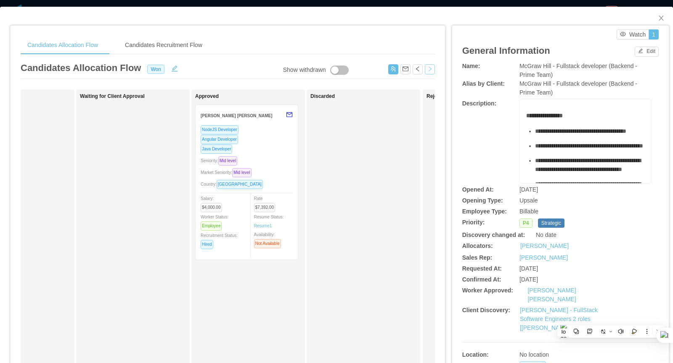
click at [433, 69] on button "button" at bounding box center [430, 69] width 10 height 10
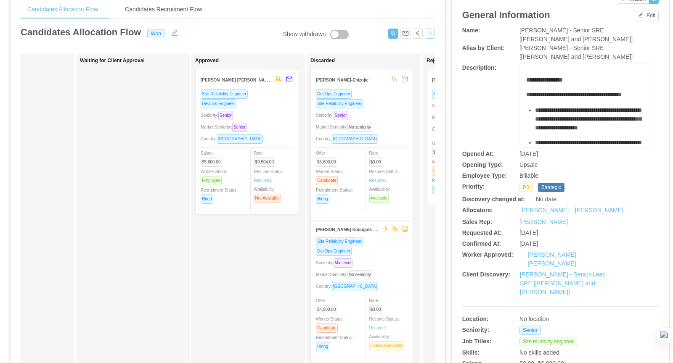
scroll to position [51, 0]
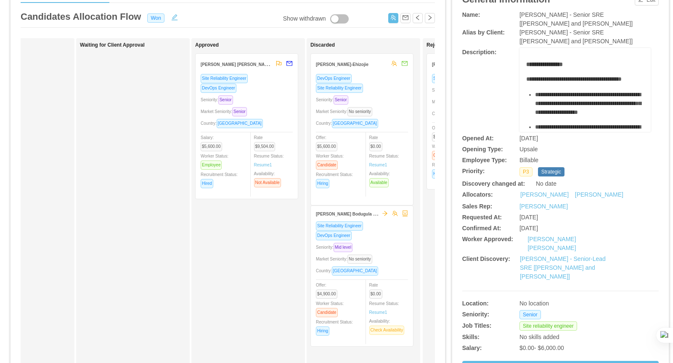
drag, startPoint x: 519, startPoint y: 139, endPoint x: 566, endPoint y: 142, distance: 47.6
click at [566, 142] on div "[DATE]" at bounding box center [568, 138] width 98 height 9
drag, startPoint x: 565, startPoint y: 21, endPoint x: 520, endPoint y: 15, distance: 45.4
click at [520, 15] on div "[PERSON_NAME] - Senior SRE [[PERSON_NAME] and [PERSON_NAME]]" at bounding box center [584, 20] width 131 height 18
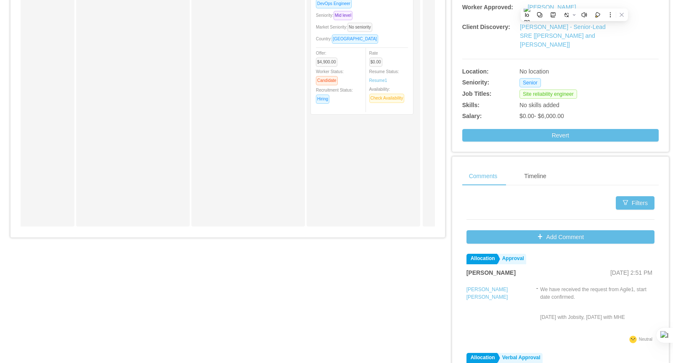
scroll to position [309, 0]
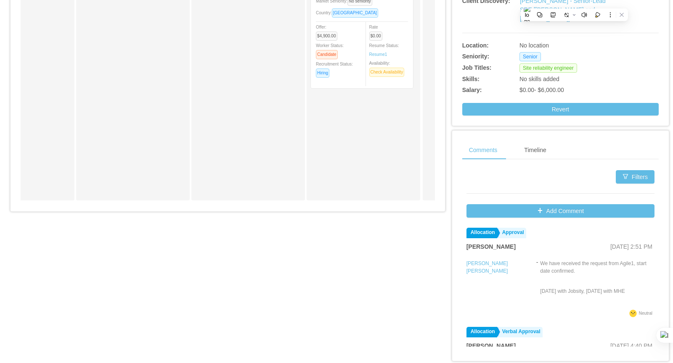
drag, startPoint x: 524, startPoint y: 243, endPoint x: 639, endPoint y: 274, distance: 118.3
click at [639, 274] on div "Juan Manuel Carrillo Moreno - We have received the request from Agile1, start d…" at bounding box center [560, 283] width 188 height 50
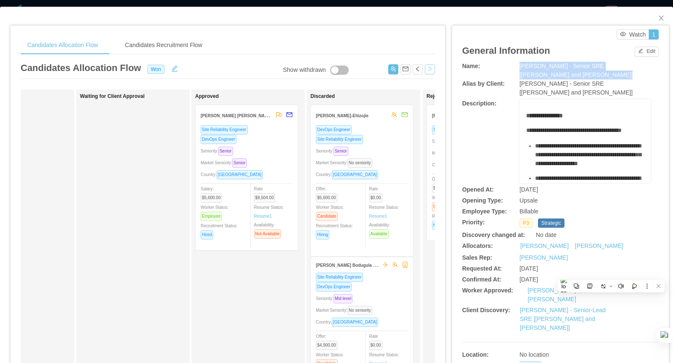
click at [427, 67] on button "button" at bounding box center [430, 69] width 10 height 10
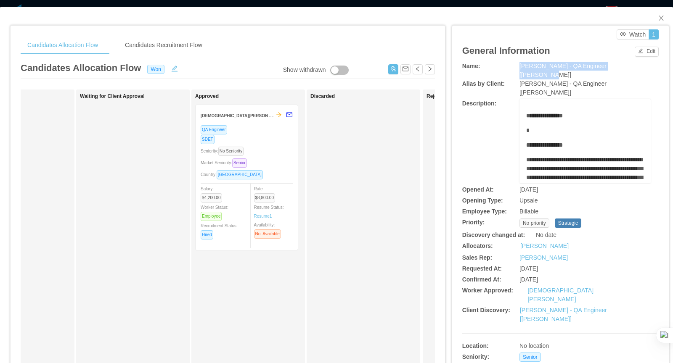
drag, startPoint x: 520, startPoint y: 66, endPoint x: 633, endPoint y: 67, distance: 113.1
click at [633, 67] on div "[PERSON_NAME] - QA Engineer [[PERSON_NAME]]" at bounding box center [584, 71] width 131 height 18
drag, startPoint x: 562, startPoint y: 172, endPoint x: 519, endPoint y: 172, distance: 42.5
click at [519, 185] on div "[DATE]" at bounding box center [568, 189] width 98 height 9
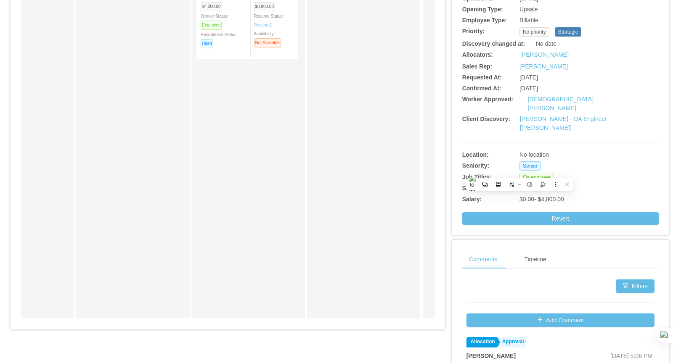
scroll to position [291, 0]
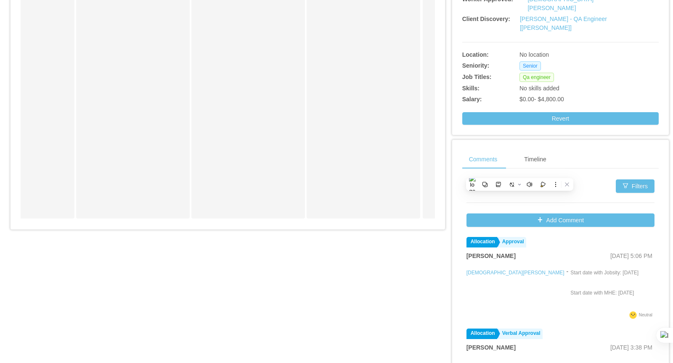
drag, startPoint x: 592, startPoint y: 265, endPoint x: 517, endPoint y: 243, distance: 77.7
click at [570, 269] on div "Start date with Jobsity: 7/11/2025 Start date with MHE: 7/14/2025" at bounding box center [604, 289] width 68 height 40
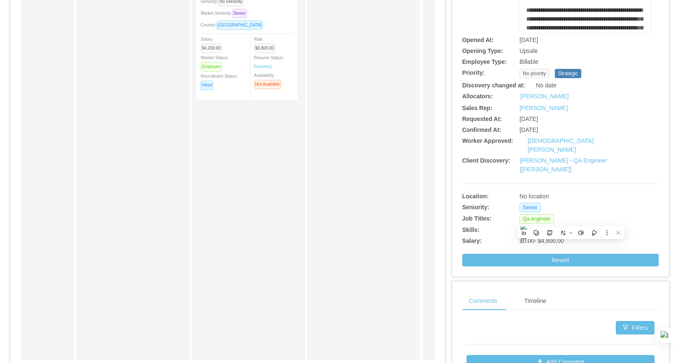
scroll to position [0, 0]
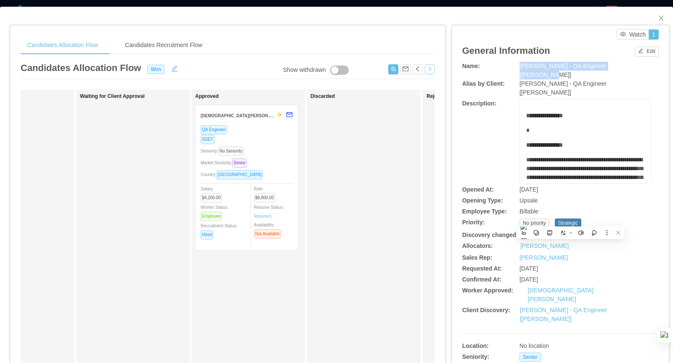
click at [428, 69] on button "button" at bounding box center [430, 69] width 10 height 10
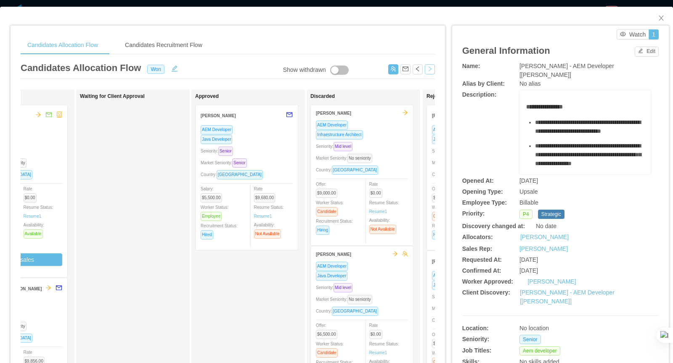
click at [425, 69] on button "button" at bounding box center [430, 69] width 10 height 10
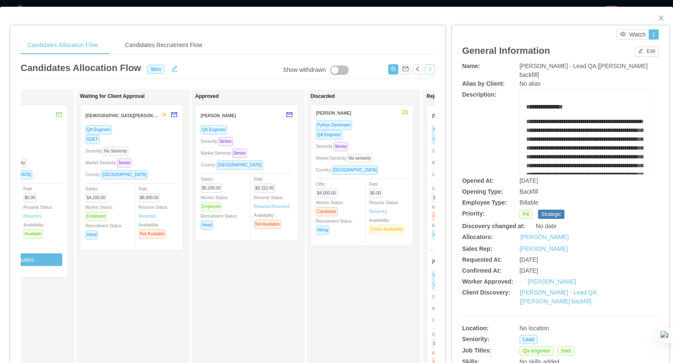
click at [430, 68] on button "button" at bounding box center [430, 69] width 10 height 10
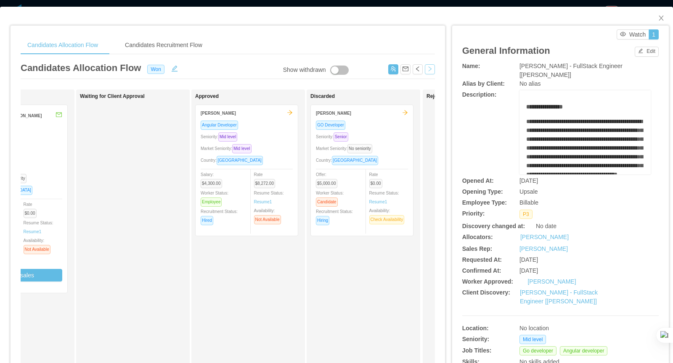
click at [429, 70] on button "button" at bounding box center [430, 69] width 10 height 10
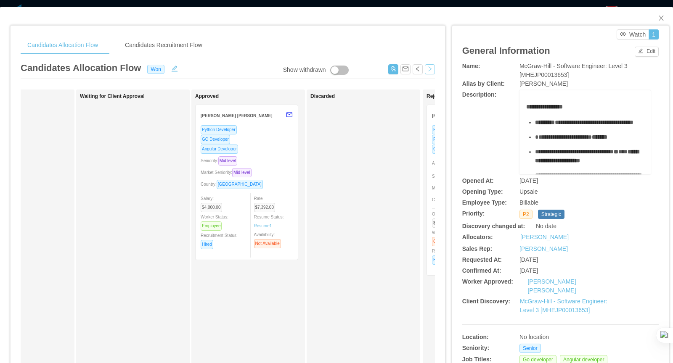
click at [434, 68] on button "button" at bounding box center [430, 69] width 10 height 10
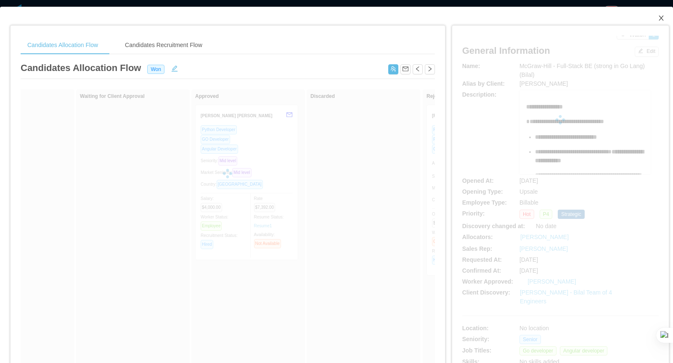
click at [662, 18] on icon "icon: close" at bounding box center [661, 18] width 7 height 7
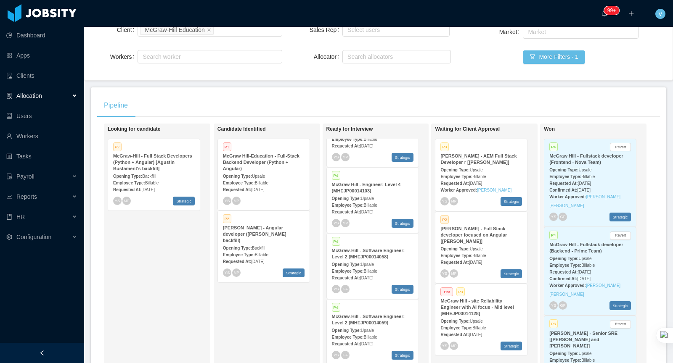
click at [447, 165] on div "Opening Type: Upsale" at bounding box center [481, 169] width 82 height 9
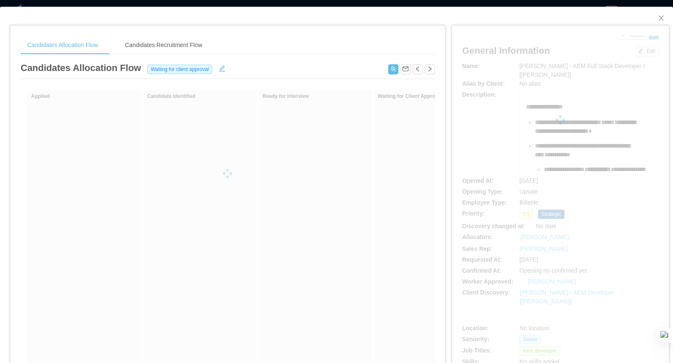
drag, startPoint x: 562, startPoint y: 256, endPoint x: 517, endPoint y: 258, distance: 44.6
click at [517, 258] on div "**********" at bounding box center [560, 208] width 196 height 344
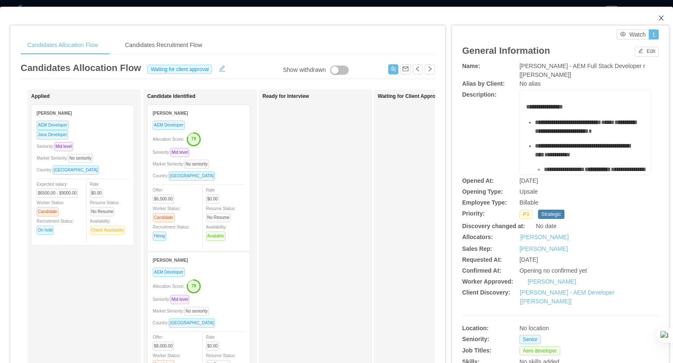
click at [664, 15] on icon "icon: close" at bounding box center [661, 18] width 7 height 7
